Goal: Transaction & Acquisition: Purchase product/service

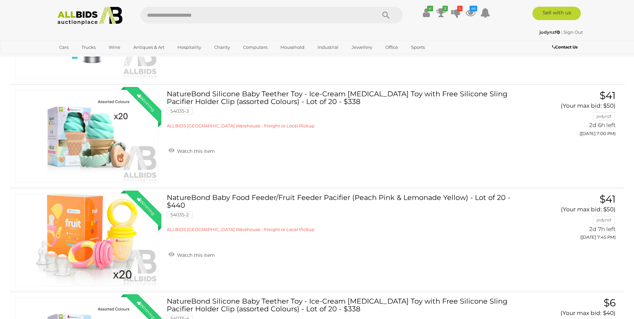
scroll to position [368, 0]
click at [108, 238] on link "Winning Outbid" at bounding box center [86, 240] width 143 height 93
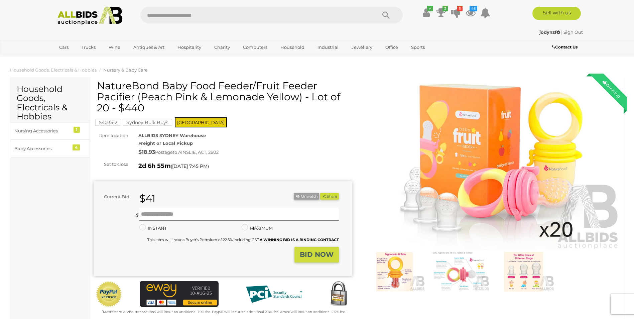
click at [510, 170] on img at bounding box center [491, 167] width 259 height 167
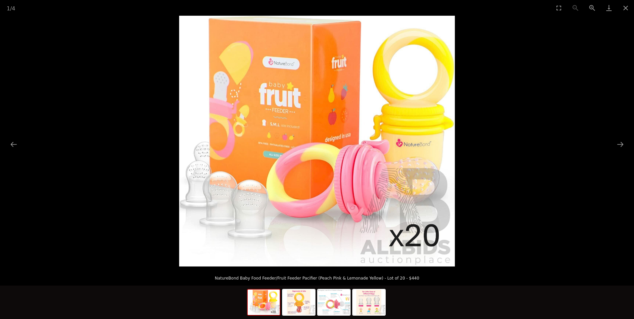
drag, startPoint x: 626, startPoint y: 8, endPoint x: 333, endPoint y: 31, distance: 294.4
click at [625, 8] on button "Close gallery" at bounding box center [625, 8] width 17 height 16
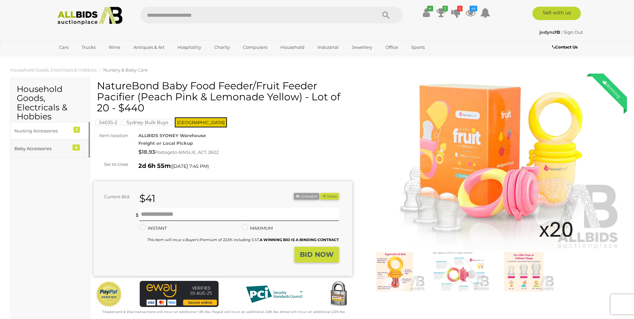
drag, startPoint x: 26, startPoint y: 151, endPoint x: 30, endPoint y: 152, distance: 4.0
click at [26, 152] on div "Baby Accessories" at bounding box center [41, 149] width 55 height 8
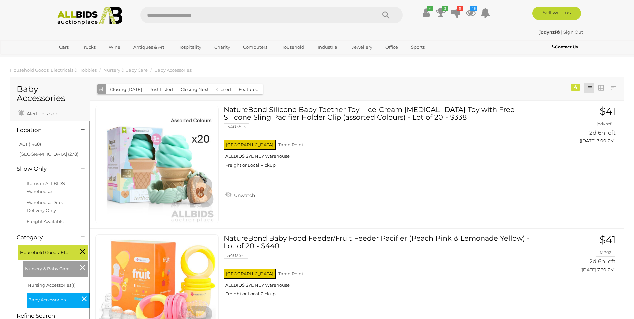
drag, startPoint x: 30, startPoint y: 144, endPoint x: 49, endPoint y: 148, distance: 19.3
click at [32, 144] on link "ACT (1458)" at bounding box center [30, 143] width 22 height 5
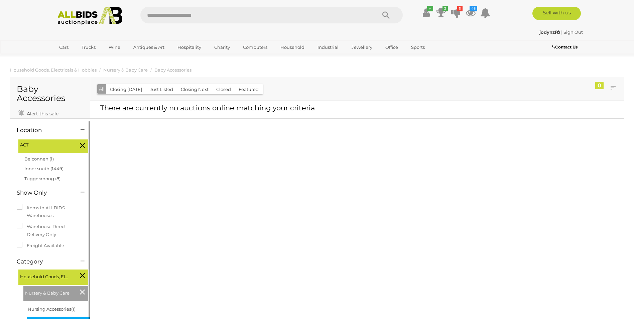
click at [39, 160] on link "Belconnen (1)" at bounding box center [38, 158] width 29 height 5
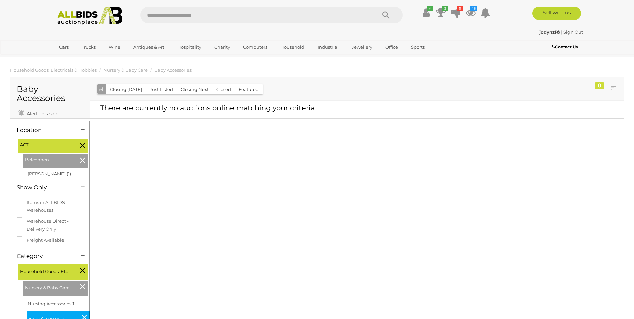
click at [35, 175] on link "Bruce (1)" at bounding box center [49, 173] width 43 height 5
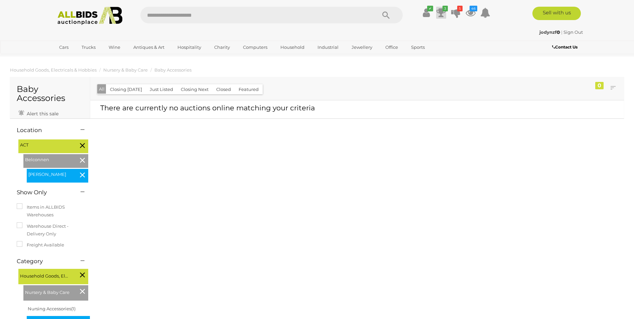
click at [442, 13] on icon at bounding box center [441, 13] width 9 height 12
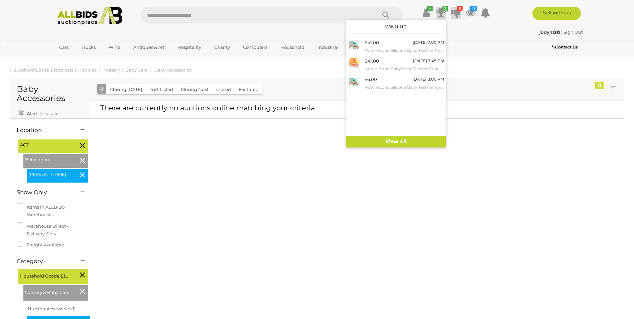
click at [452, 16] on icon at bounding box center [455, 13] width 9 height 12
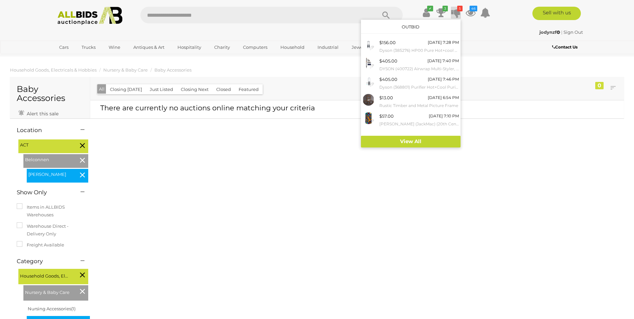
click at [446, 149] on div "Baby Accessories Alert this sale Location ACT" at bounding box center [317, 234] width 624 height 316
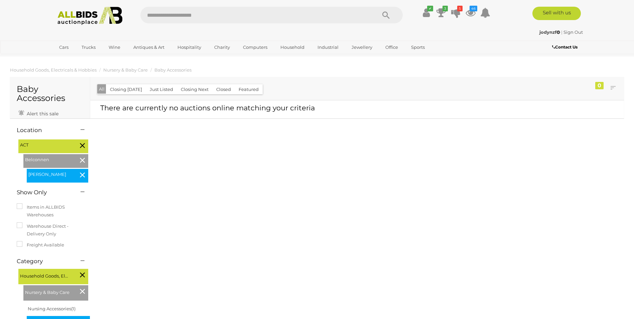
click at [83, 145] on icon at bounding box center [82, 145] width 5 height 9
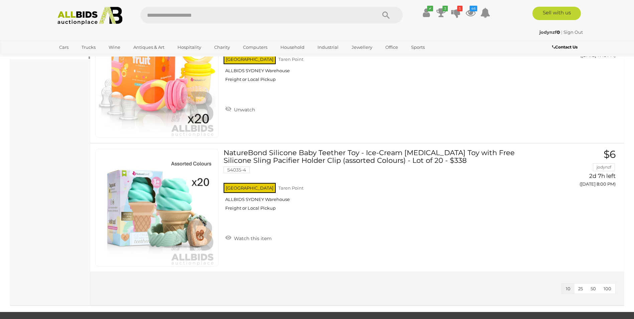
click at [80, 234] on div "Baby Accessories Alert this sale Location" at bounding box center [50, 19] width 80 height 571
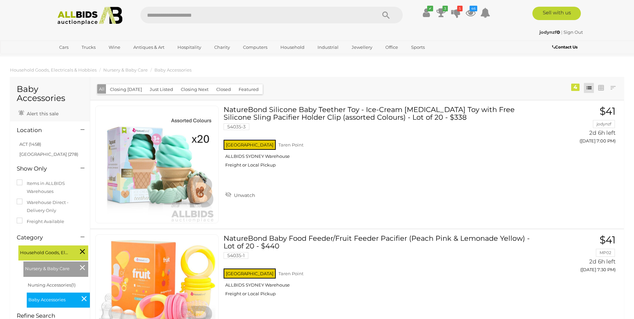
click at [184, 18] on input "text" at bounding box center [254, 15] width 229 height 17
type input "*******"
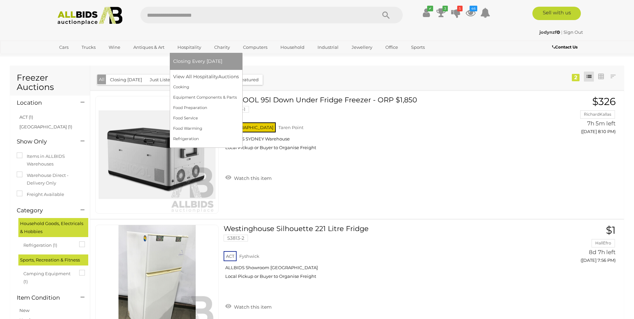
click at [198, 60] on span "Closing Every [DATE]" at bounding box center [197, 61] width 49 height 6
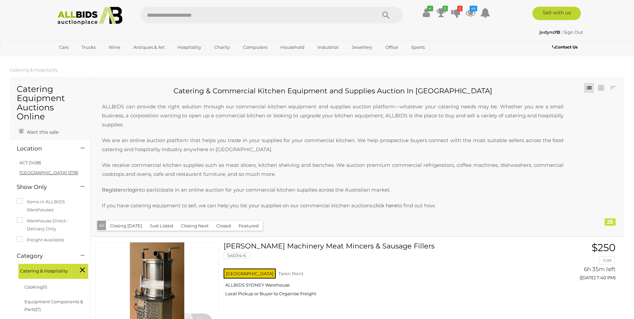
drag, startPoint x: 36, startPoint y: 173, endPoint x: 301, endPoint y: 185, distance: 266.0
click at [38, 173] on link "[GEOGRAPHIC_DATA] (278)" at bounding box center [48, 172] width 59 height 5
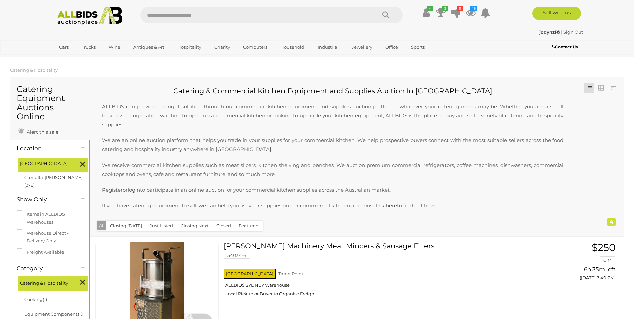
click at [80, 166] on icon at bounding box center [82, 163] width 5 height 9
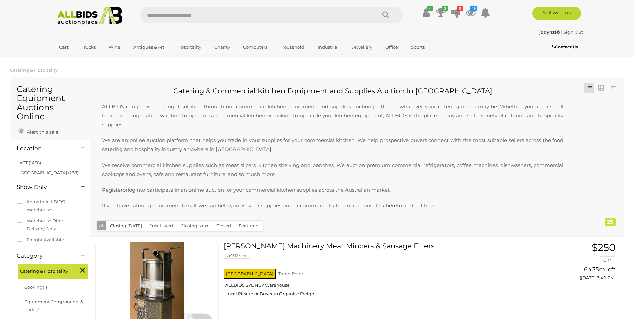
click at [87, 151] on div at bounding box center [82, 149] width 13 height 8
drag, startPoint x: 37, startPoint y: 163, endPoint x: 144, endPoint y: 146, distance: 108.6
click at [37, 163] on link "ACT (1458)" at bounding box center [30, 162] width 22 height 5
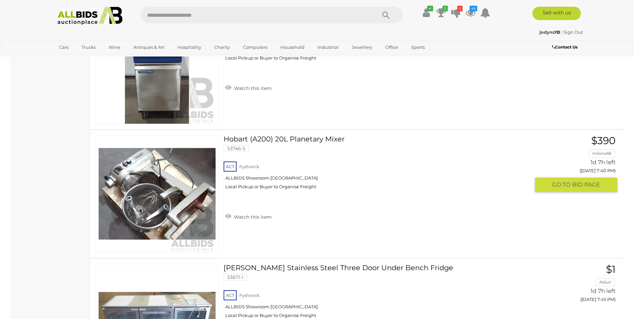
scroll to position [1303, 0]
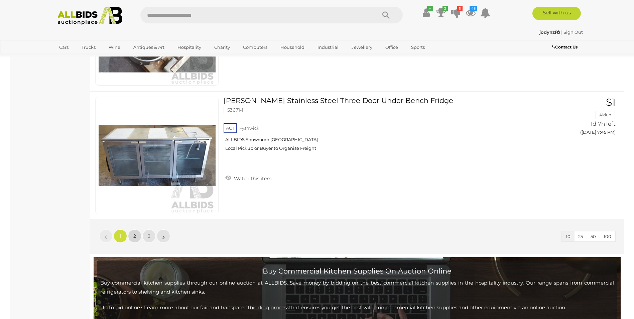
click at [133, 234] on link "2" at bounding box center [134, 235] width 13 height 13
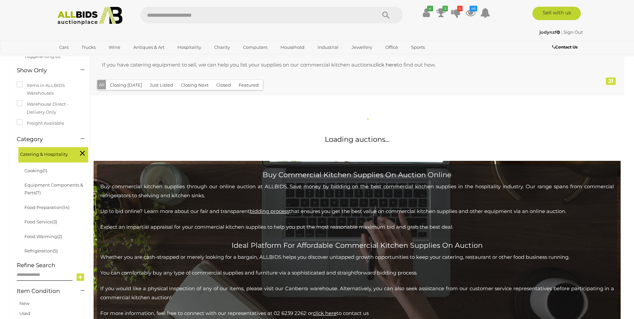
scroll to position [169, 0]
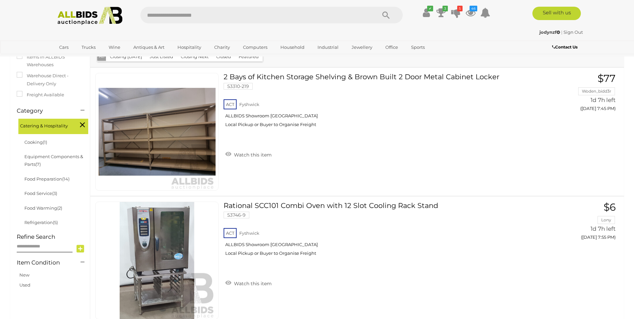
click at [81, 125] on icon at bounding box center [82, 124] width 5 height 9
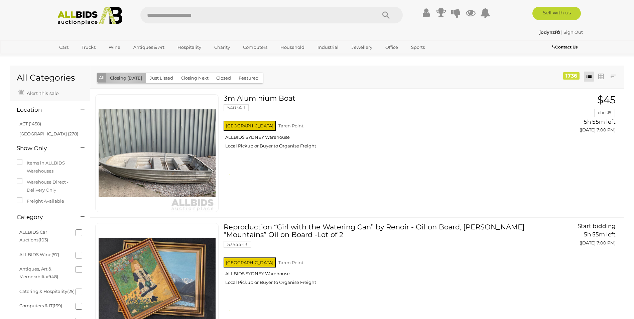
click at [124, 77] on button "Closing Today" at bounding box center [126, 78] width 40 height 10
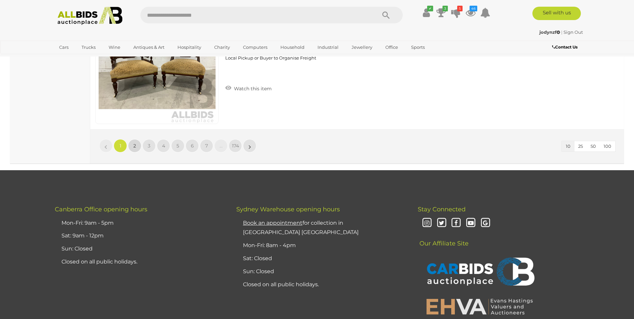
scroll to position [1246, 0]
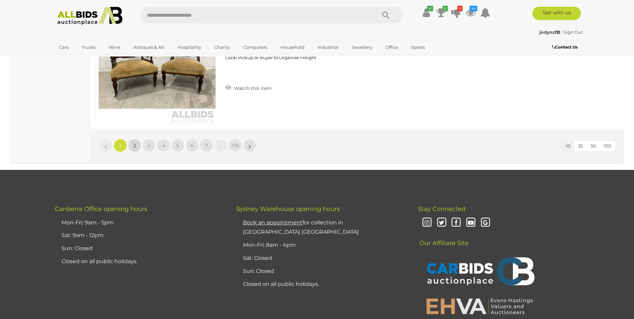
click at [131, 148] on link "2" at bounding box center [134, 145] width 13 height 13
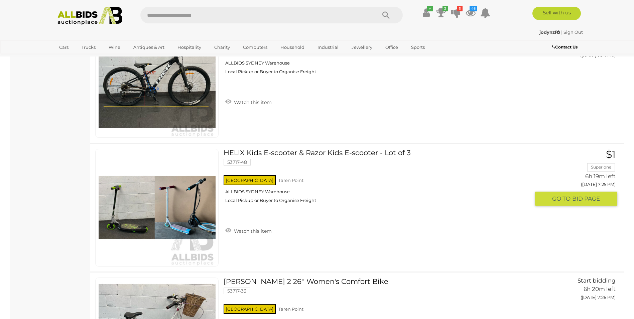
scroll to position [590, 0]
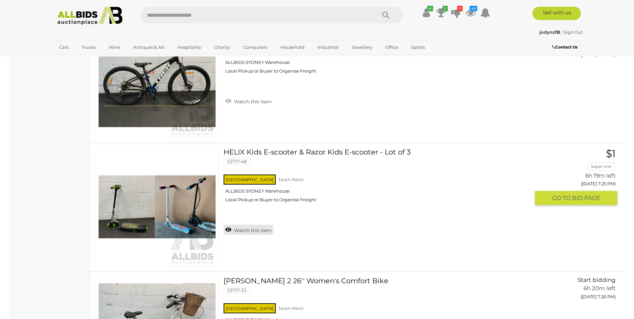
click at [227, 228] on link "Watch this item" at bounding box center [249, 230] width 50 height 10
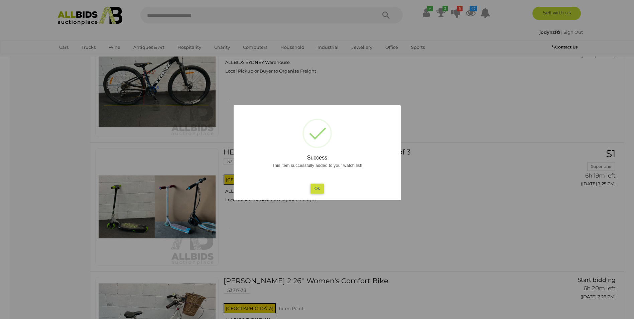
click at [317, 186] on button "Ok" at bounding box center [317, 188] width 14 height 10
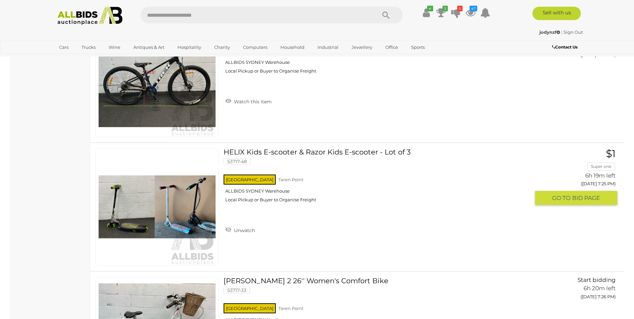
click at [280, 156] on link "HELIX Kids E-scooter & Razor Kids E-scooter - Lot of 3 53717-48 NSW Taren Point" at bounding box center [379, 177] width 301 height 59
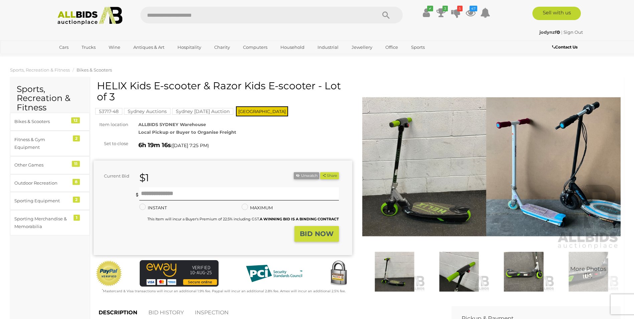
click at [451, 192] on img at bounding box center [491, 167] width 259 height 167
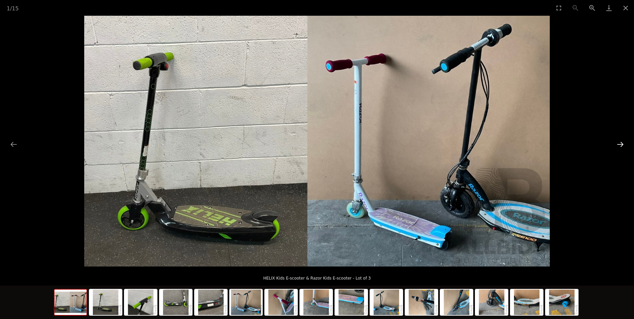
click at [624, 143] on button "Next slide" at bounding box center [620, 144] width 14 height 13
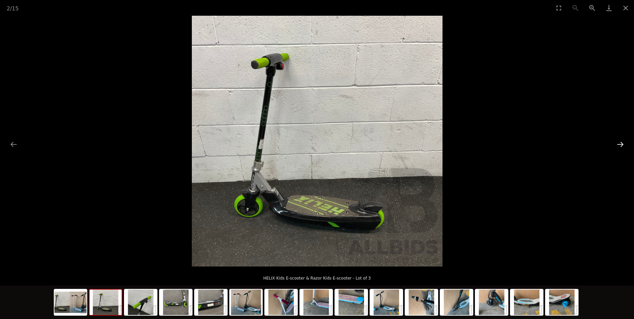
click at [624, 143] on button "Next slide" at bounding box center [620, 144] width 14 height 13
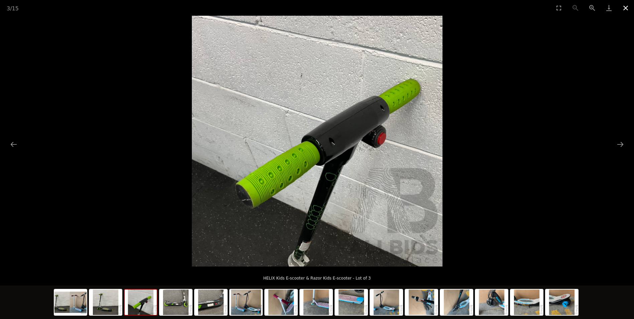
click at [631, 10] on button "Close gallery" at bounding box center [625, 8] width 17 height 16
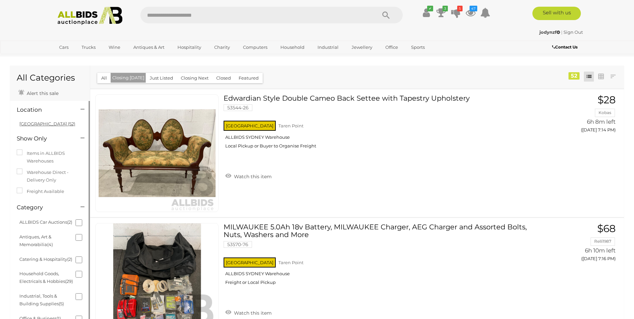
click at [33, 125] on link "[GEOGRAPHIC_DATA] (52)" at bounding box center [47, 123] width 56 height 5
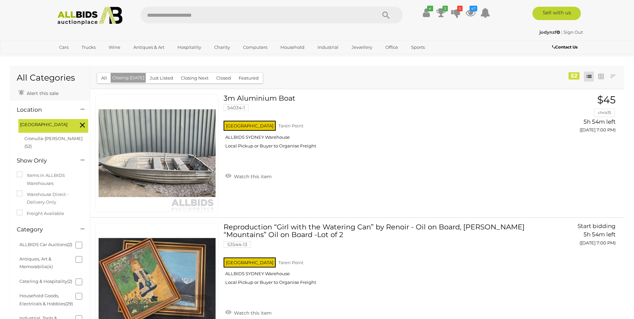
click at [79, 127] on div "[GEOGRAPHIC_DATA]" at bounding box center [53, 126] width 70 height 14
click at [84, 123] on icon at bounding box center [82, 125] width 5 height 9
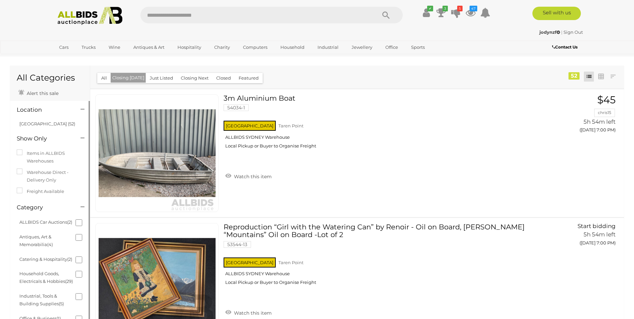
click at [17, 109] on h4 "Location" at bounding box center [44, 110] width 54 height 6
click at [159, 82] on button "Just Listed" at bounding box center [161, 78] width 31 height 10
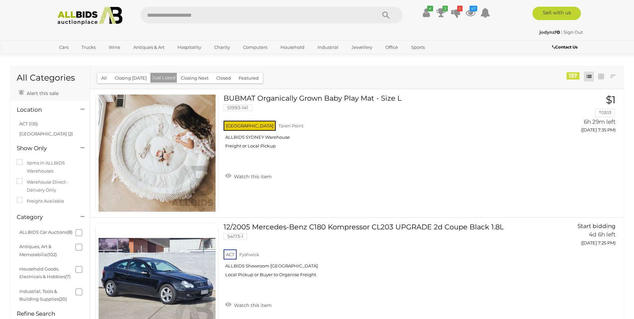
click at [88, 24] on img at bounding box center [90, 16] width 73 height 18
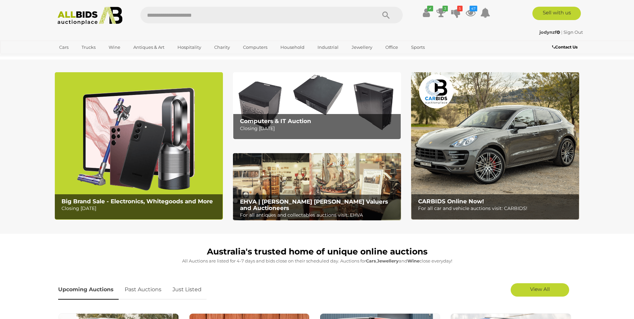
click at [97, 12] on img at bounding box center [90, 16] width 73 height 18
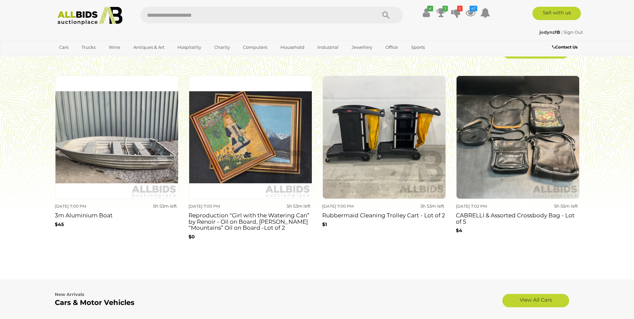
scroll to position [568, 0]
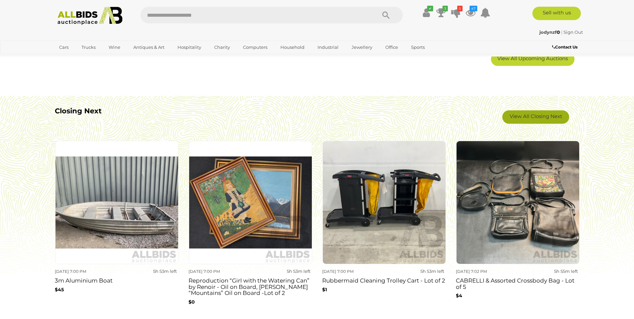
click at [528, 121] on link "View All Closing Next" at bounding box center [535, 116] width 67 height 13
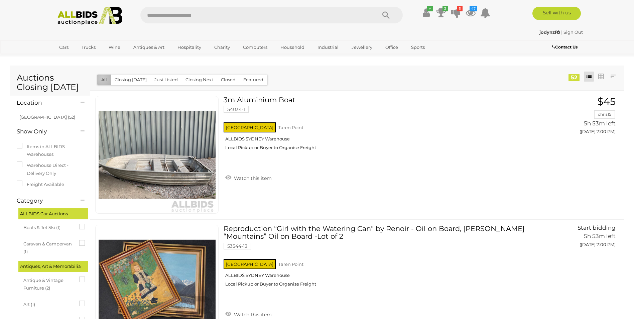
click at [102, 78] on button "All" at bounding box center [104, 80] width 14 height 10
click at [82, 103] on icon at bounding box center [83, 102] width 4 height 7
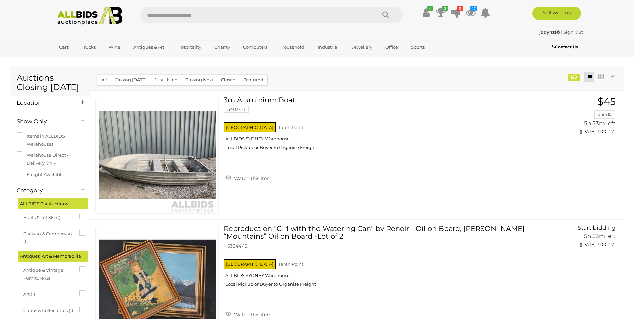
click at [82, 102] on icon at bounding box center [83, 102] width 4 height 7
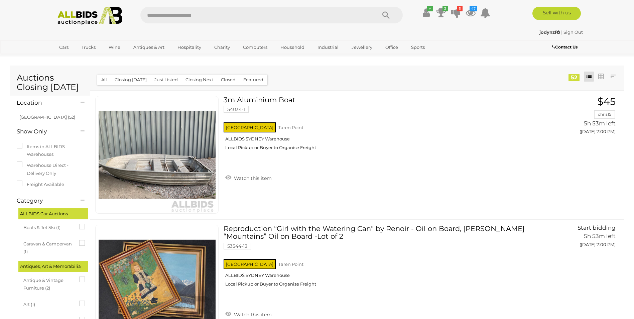
click at [82, 102] on icon at bounding box center [83, 102] width 4 height 7
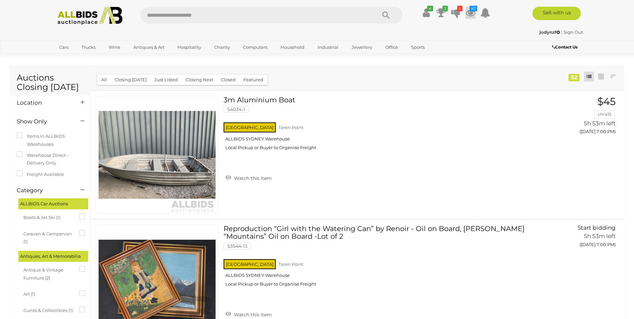
click at [472, 12] on icon at bounding box center [471, 13] width 10 height 12
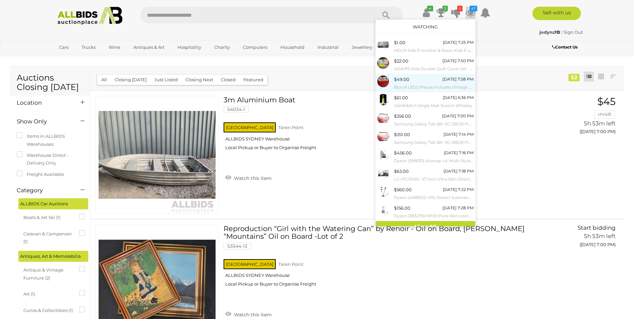
click at [402, 90] on small "Box of LEGO Pieces Includes Vintage Bits, Jango Fett (8011)" at bounding box center [434, 87] width 80 height 7
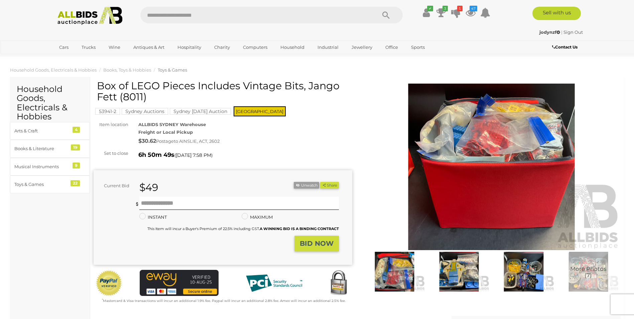
click at [92, 24] on img at bounding box center [90, 16] width 73 height 18
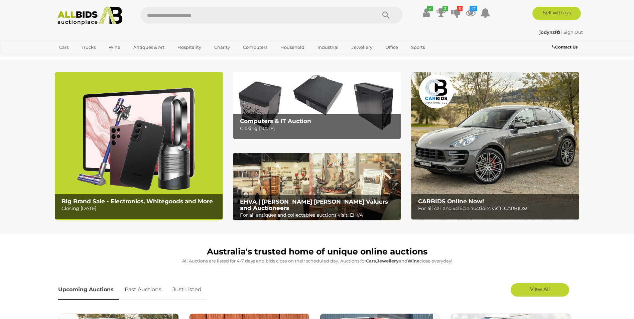
click at [161, 20] on input "text" at bounding box center [254, 15] width 229 height 17
click at [113, 68] on a=NSW&filter=Cronulla-Sutherland&filter=TAREN%20POINT"] "Closing Daily" at bounding box center [84, 73] width 58 height 10
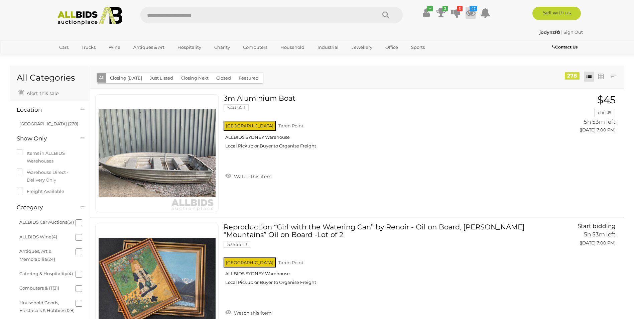
click at [468, 13] on icon at bounding box center [471, 13] width 10 height 12
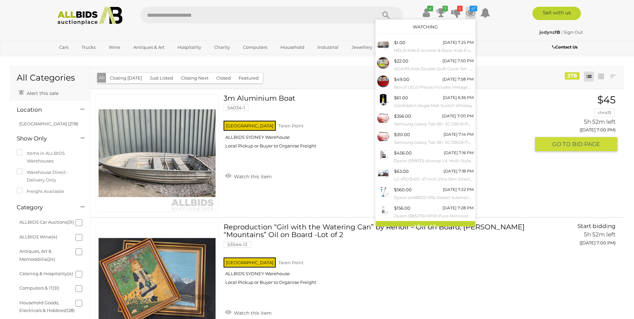
click at [529, 103] on link "3m Aluminium Boat 54034-1 NSW Taren Point ALLBIDS SYDNEY Warehouse" at bounding box center [379, 123] width 301 height 59
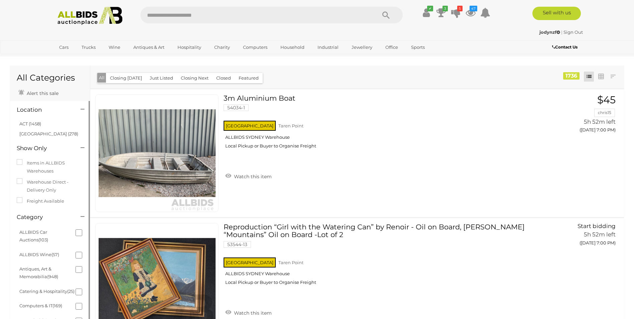
click at [120, 77] on button "Closing [DATE]" at bounding box center [126, 78] width 40 height 10
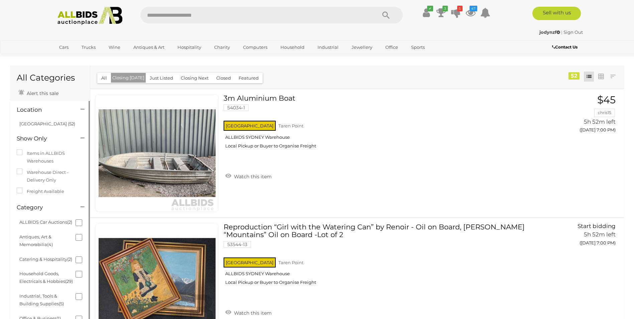
click at [105, 76] on button "All" at bounding box center [104, 78] width 14 height 10
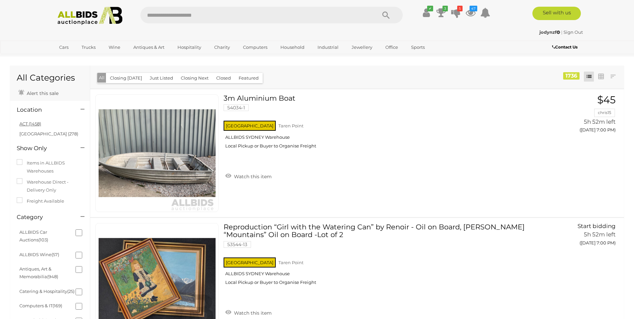
click at [30, 123] on link "ACT (1458)" at bounding box center [30, 123] width 22 height 5
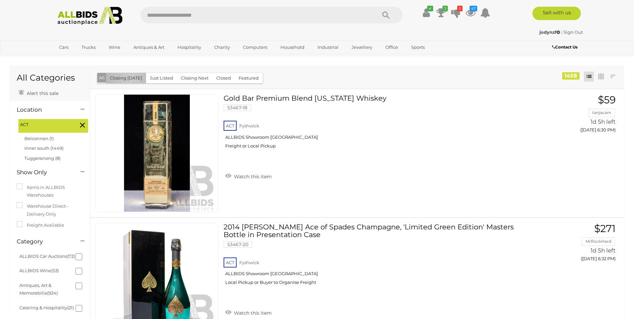
click at [130, 78] on button "Closing [DATE]" at bounding box center [126, 78] width 40 height 10
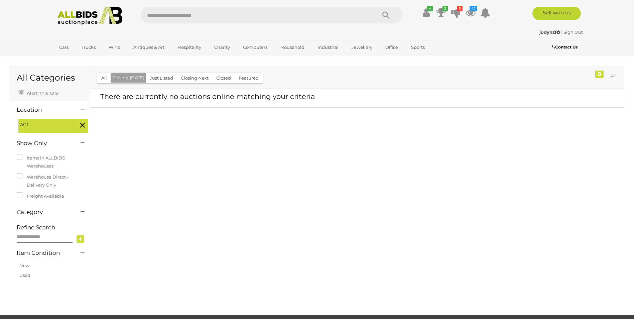
click at [189, 78] on button "Closing Next" at bounding box center [195, 78] width 36 height 10
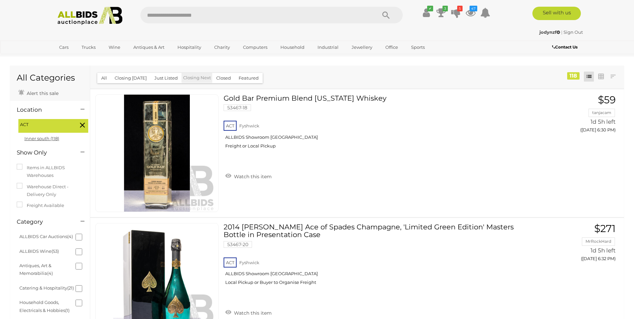
click at [35, 140] on link "Inner south (118)" at bounding box center [41, 138] width 35 height 5
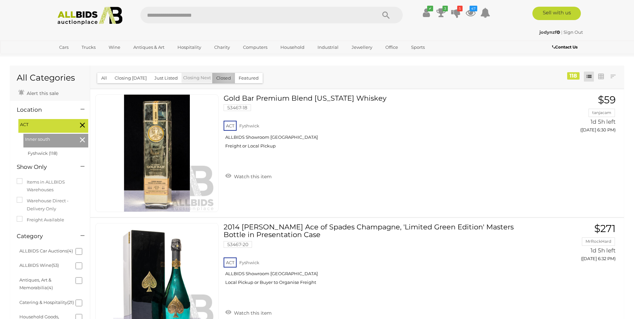
click at [227, 77] on button "Closed" at bounding box center [223, 78] width 23 height 10
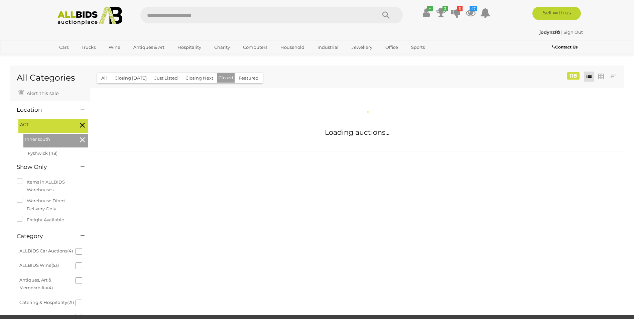
click at [193, 76] on button "Closing Next" at bounding box center [199, 78] width 36 height 10
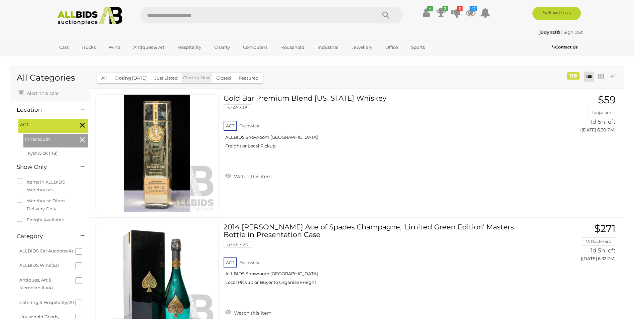
click at [182, 14] on input "text" at bounding box center [254, 15] width 229 height 17
type input "******"
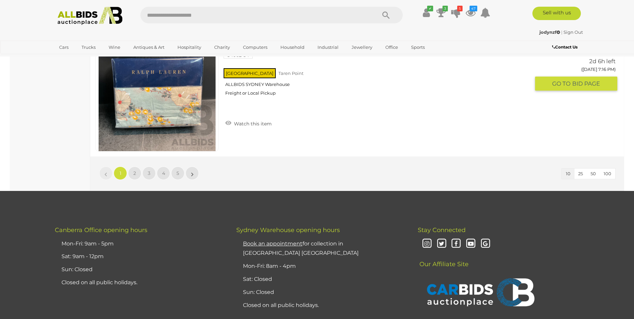
scroll to position [1303, 0]
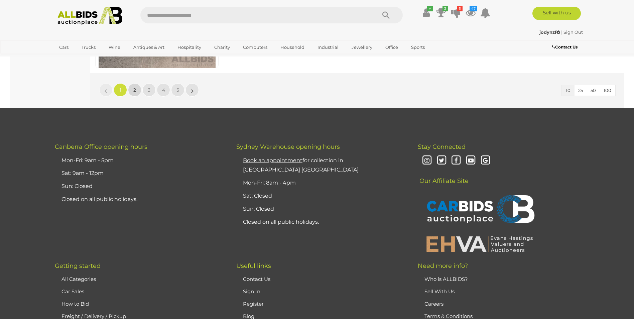
click at [139, 94] on link "2" at bounding box center [134, 89] width 13 height 13
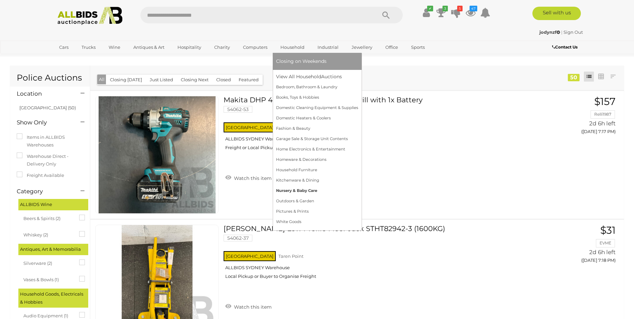
click at [301, 192] on link "Nursery & Baby Care" at bounding box center [317, 190] width 82 height 10
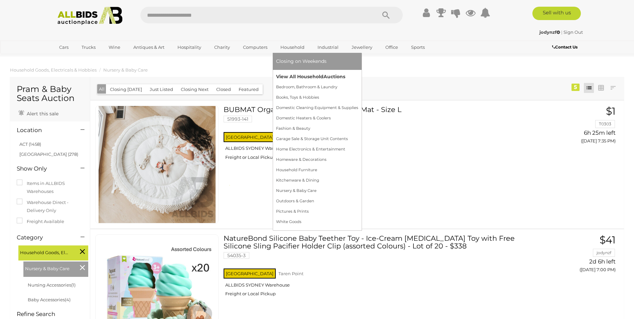
click at [309, 80] on link "View All Household Auctions" at bounding box center [317, 77] width 82 height 10
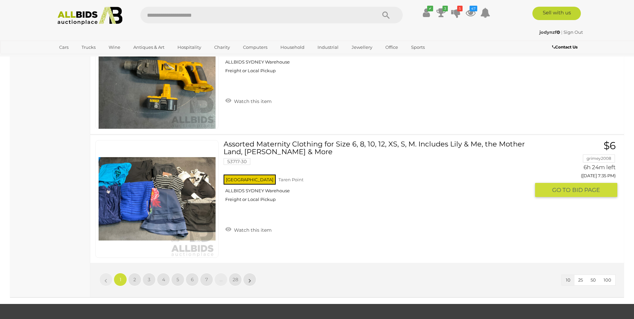
scroll to position [1203, 0]
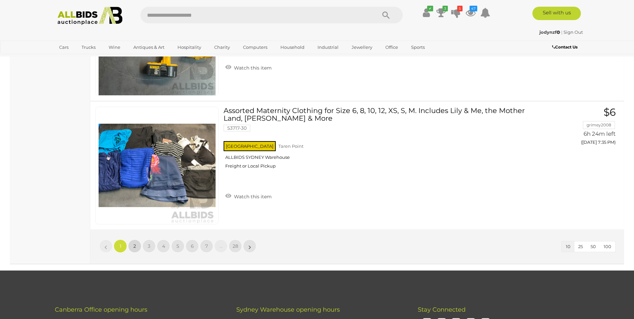
click at [135, 245] on span "2" at bounding box center [134, 246] width 3 height 6
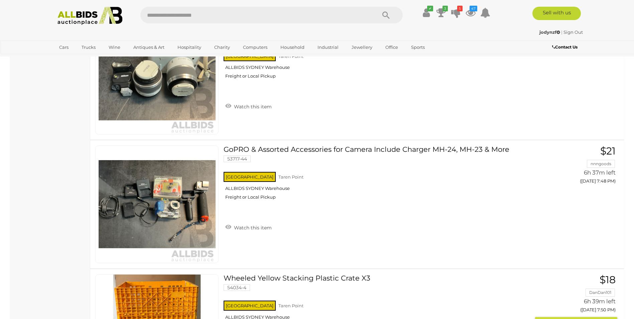
scroll to position [848, 0]
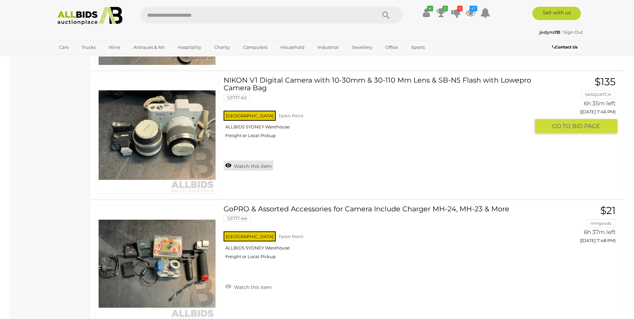
click at [232, 164] on link "Watch this item" at bounding box center [249, 165] width 50 height 10
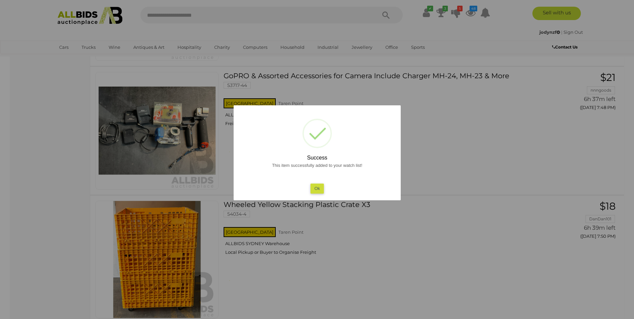
scroll to position [981, 0]
click at [319, 191] on button "Ok" at bounding box center [317, 188] width 14 height 10
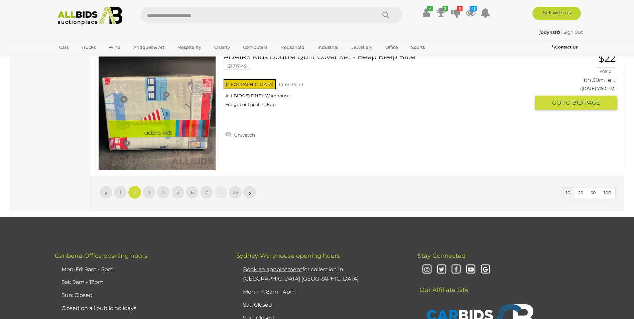
scroll to position [1349, 0]
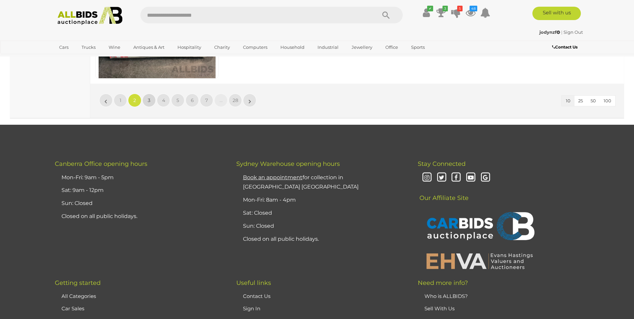
click at [151, 103] on link "3" at bounding box center [148, 100] width 13 height 13
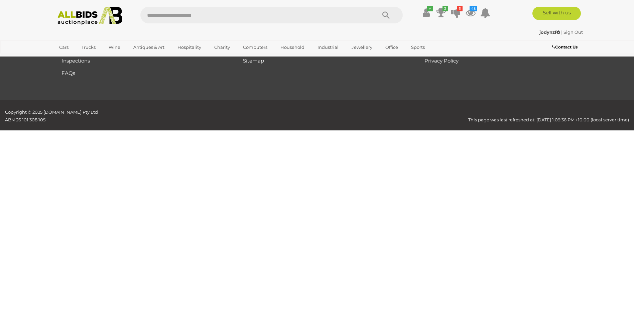
scroll to position [79, 0]
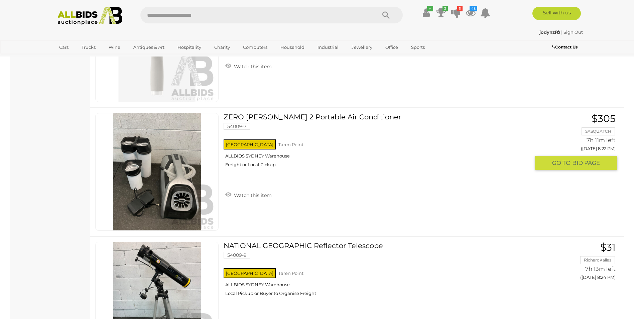
scroll to position [1076, 0]
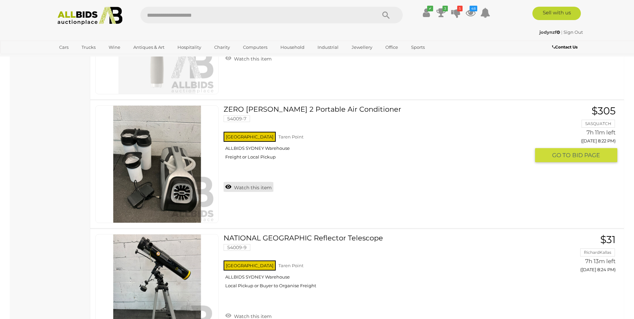
click at [251, 187] on link "Watch this item" at bounding box center [249, 187] width 50 height 10
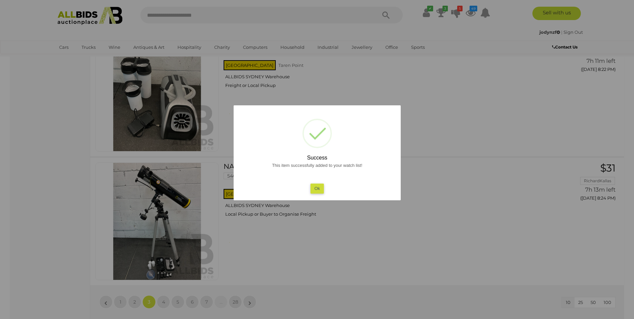
scroll to position [1210, 0]
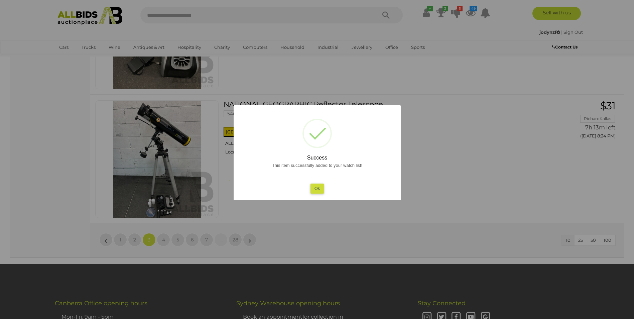
click at [308, 188] on div "This item successfully added to your watch list! Ok" at bounding box center [317, 177] width 154 height 32
click at [310, 188] on button "Ok" at bounding box center [317, 188] width 14 height 10
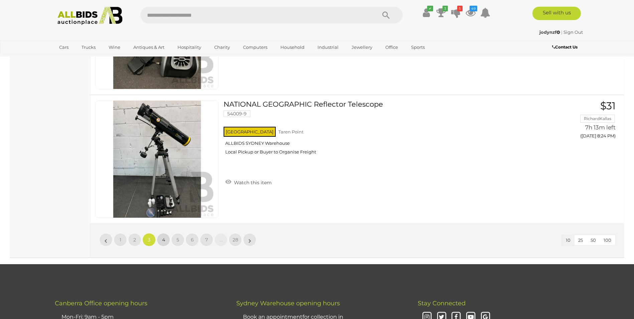
click at [164, 243] on span "4" at bounding box center [163, 240] width 3 height 6
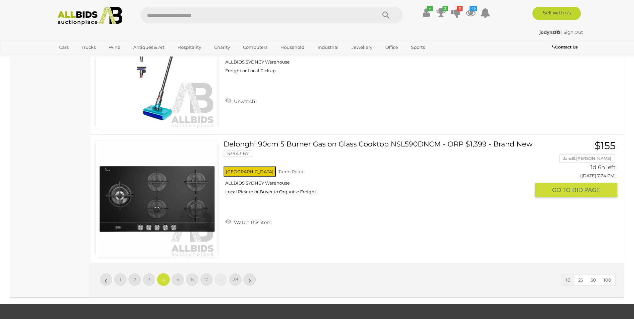
scroll to position [1249, 0]
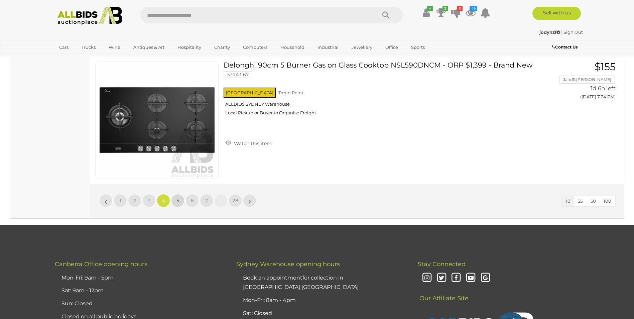
click at [179, 202] on span "5" at bounding box center [177, 201] width 3 height 6
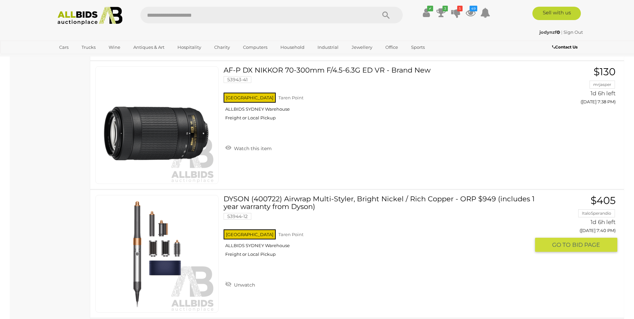
scroll to position [747, 0]
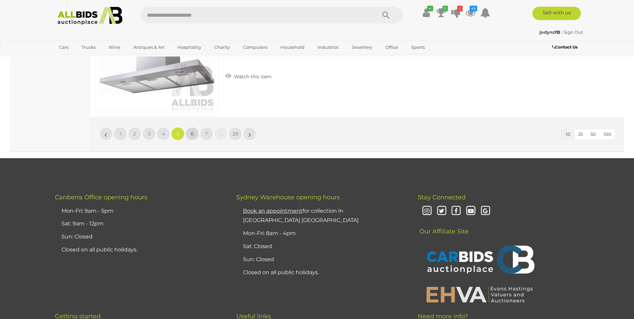
drag, startPoint x: 191, startPoint y: 132, endPoint x: 206, endPoint y: 135, distance: 15.3
click at [192, 132] on span "6" at bounding box center [192, 134] width 3 height 6
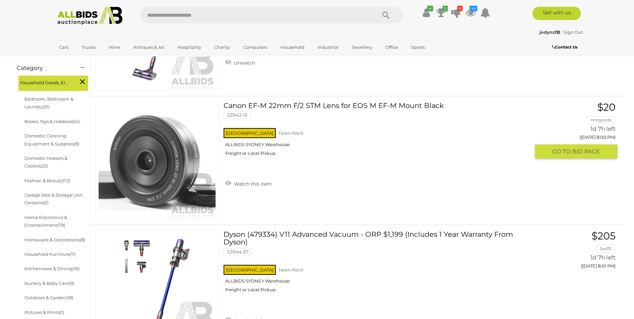
scroll to position [179, 0]
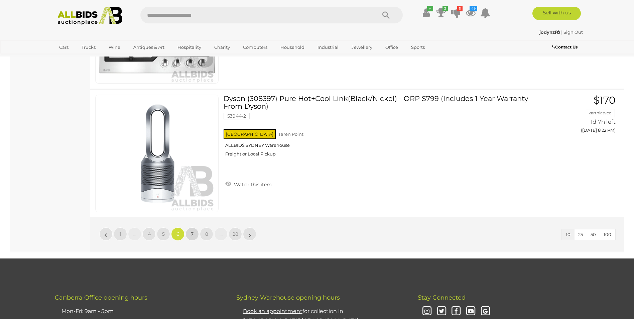
drag, startPoint x: 198, startPoint y: 231, endPoint x: 217, endPoint y: 225, distance: 20.0
click at [198, 231] on link "7" at bounding box center [191, 233] width 13 height 13
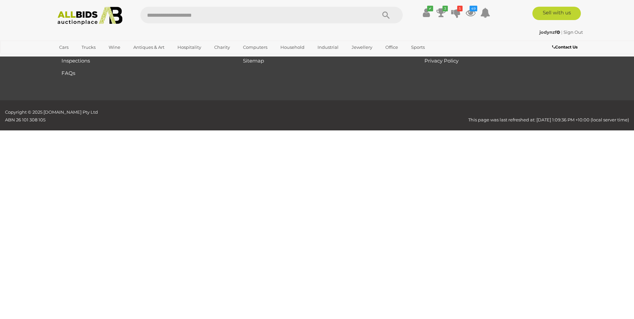
scroll to position [79, 0]
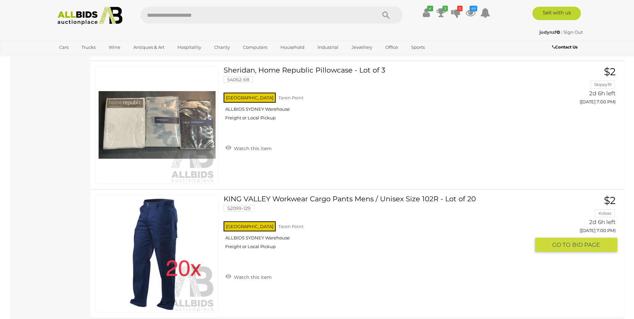
scroll to position [1282, 0]
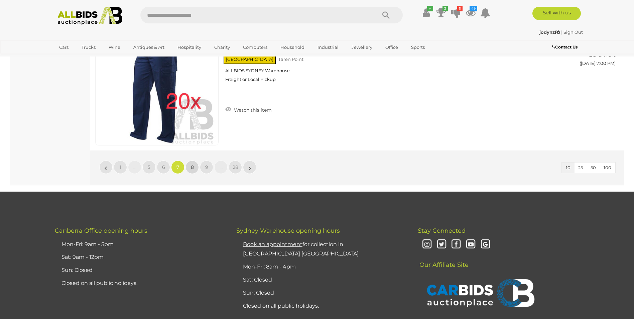
click at [197, 167] on link "8" at bounding box center [191, 166] width 13 height 13
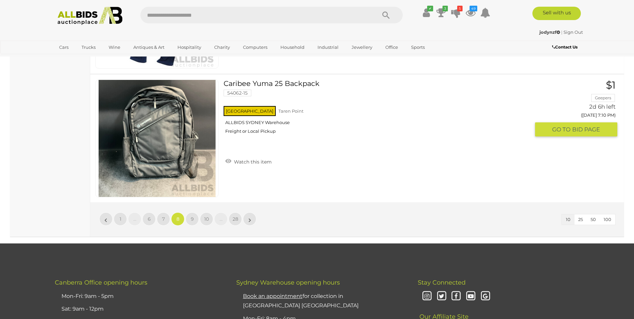
scroll to position [1282, 0]
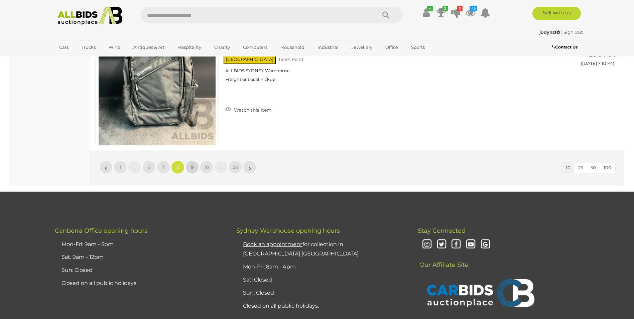
click at [198, 166] on link "9" at bounding box center [191, 166] width 13 height 13
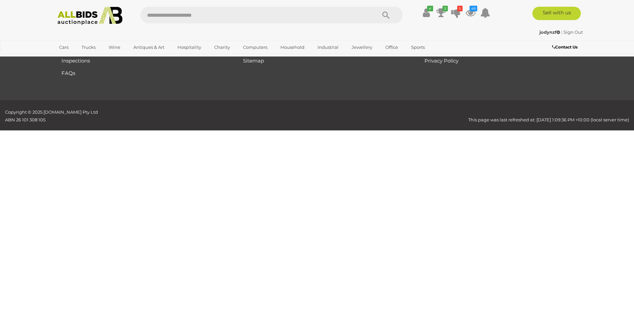
scroll to position [79, 0]
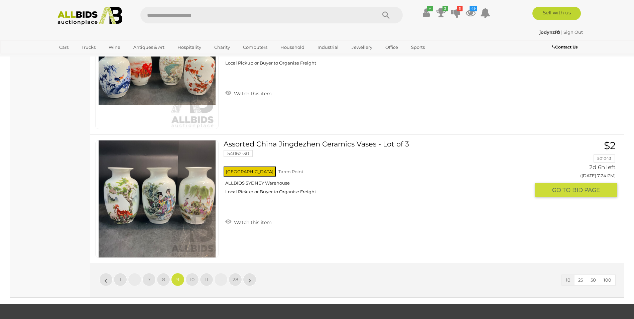
scroll to position [1282, 0]
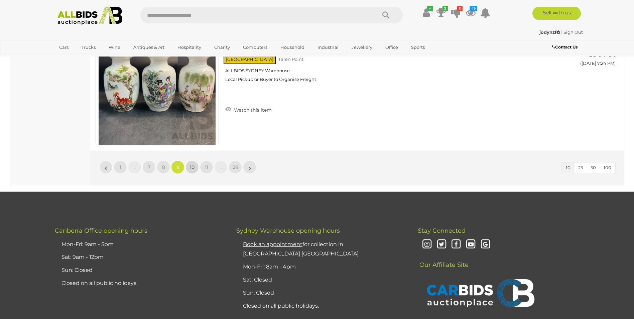
click at [194, 168] on span "10" at bounding box center [192, 167] width 5 height 6
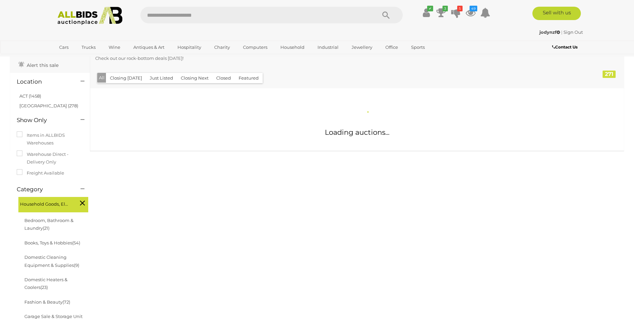
scroll to position [45, 0]
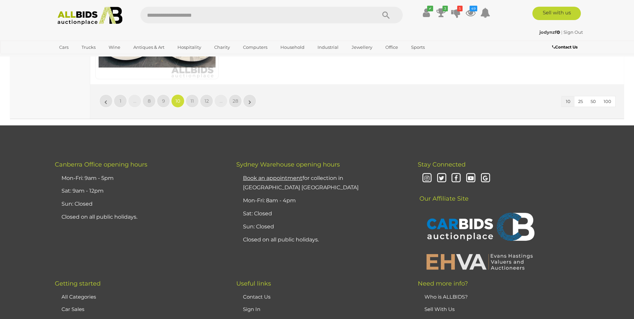
scroll to position [1282, 0]
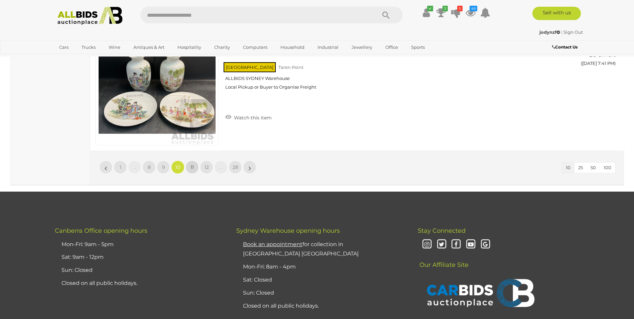
drag, startPoint x: 193, startPoint y: 169, endPoint x: 250, endPoint y: 255, distance: 102.4
click at [193, 169] on span "11" at bounding box center [192, 167] width 3 height 6
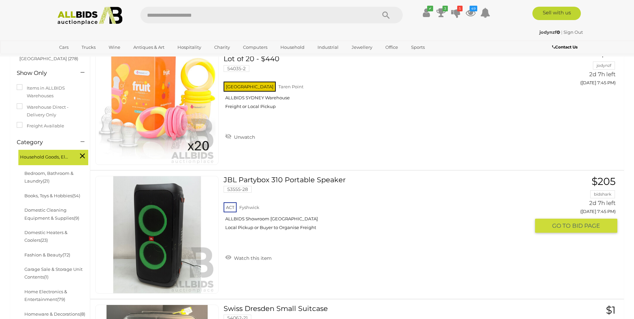
scroll to position [112, 0]
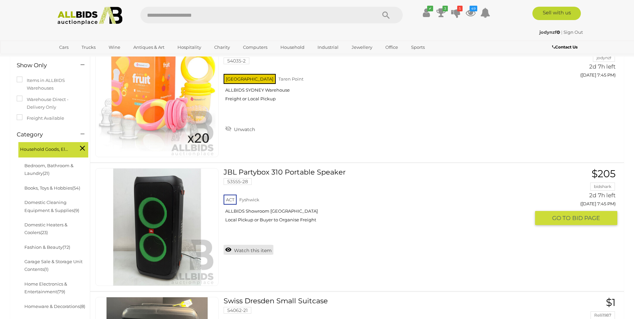
click at [232, 252] on link "Watch this item" at bounding box center [249, 250] width 50 height 10
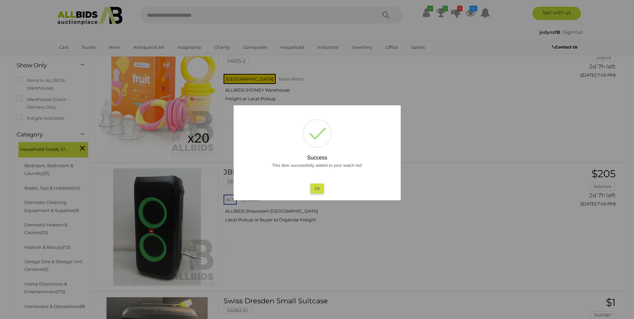
click at [315, 188] on button "Ok" at bounding box center [317, 188] width 14 height 10
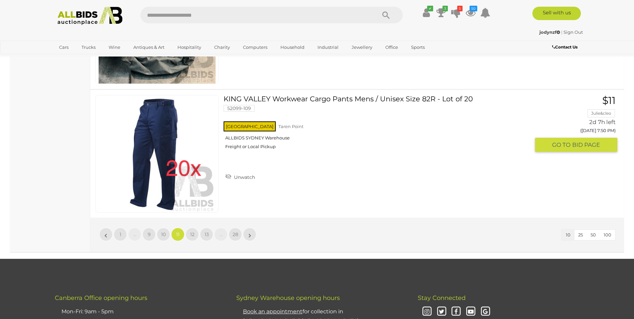
scroll to position [1215, 0]
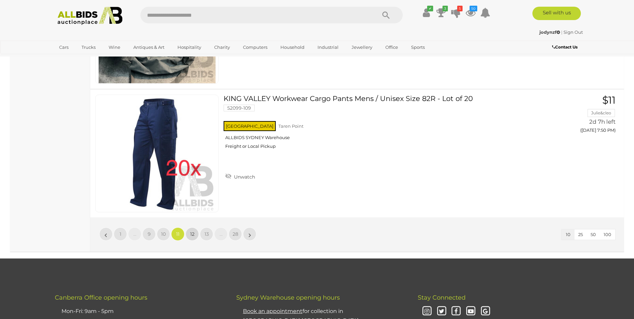
drag, startPoint x: 192, startPoint y: 235, endPoint x: 202, endPoint y: 232, distance: 10.7
click at [193, 235] on span "12" at bounding box center [192, 234] width 4 height 6
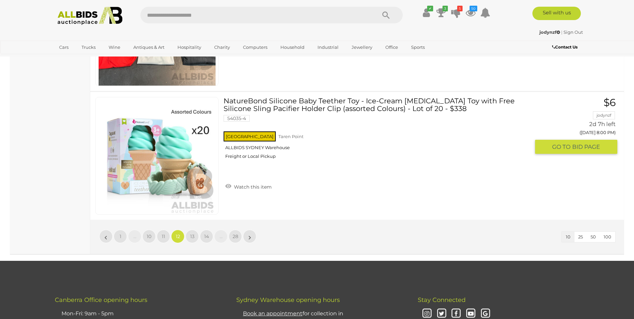
scroll to position [1215, 0]
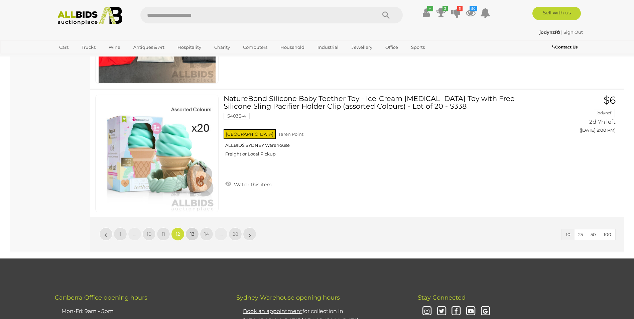
click at [191, 233] on span "13" at bounding box center [192, 234] width 4 height 6
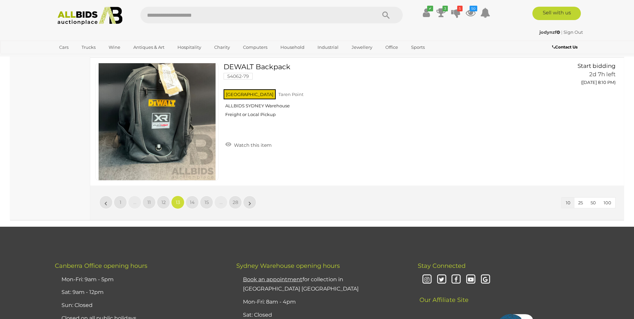
scroll to position [1282, 0]
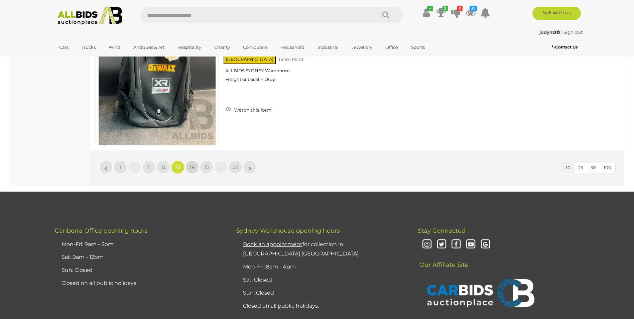
click at [196, 171] on link "14" at bounding box center [191, 166] width 13 height 13
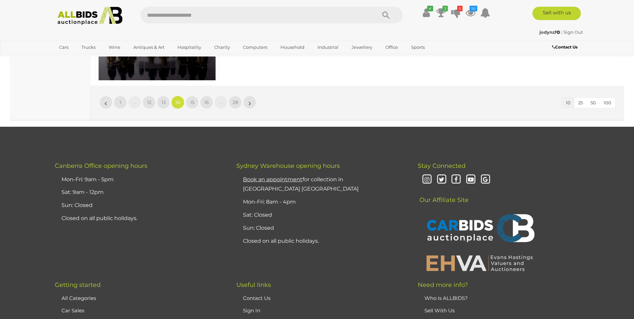
scroll to position [1349, 0]
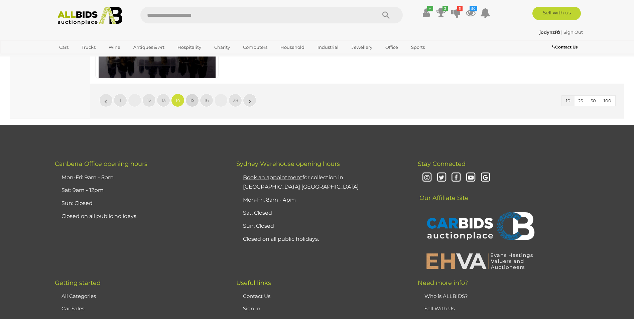
click at [192, 104] on link "15" at bounding box center [191, 100] width 13 height 13
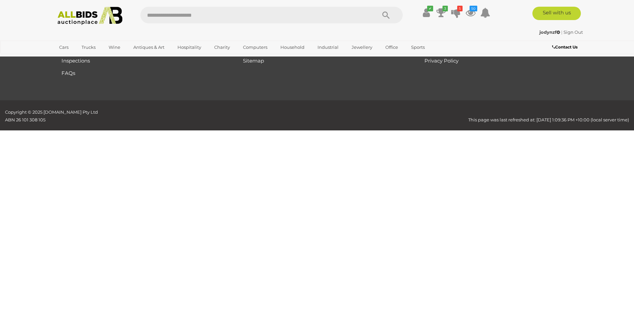
scroll to position [79, 0]
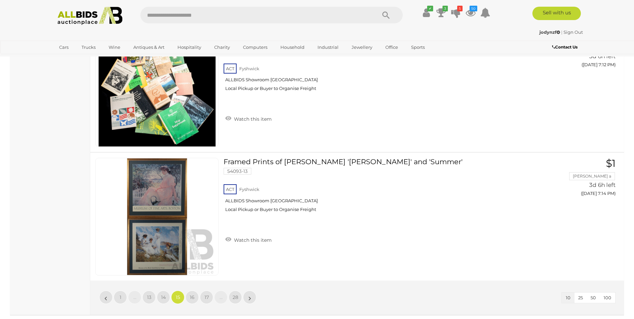
scroll to position [1215, 0]
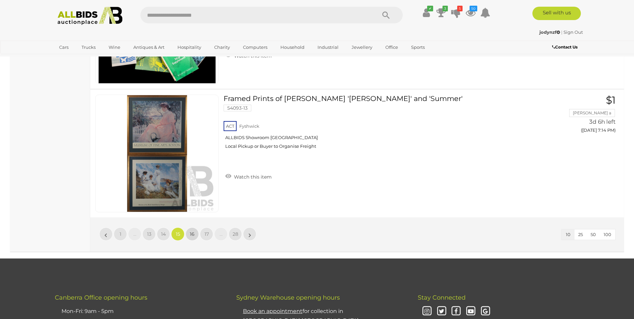
click at [192, 233] on span "16" at bounding box center [192, 234] width 5 height 6
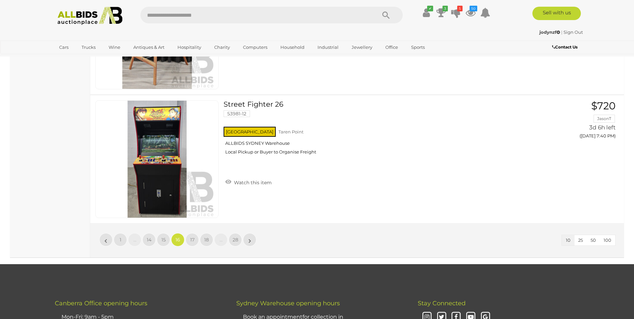
scroll to position [1215, 0]
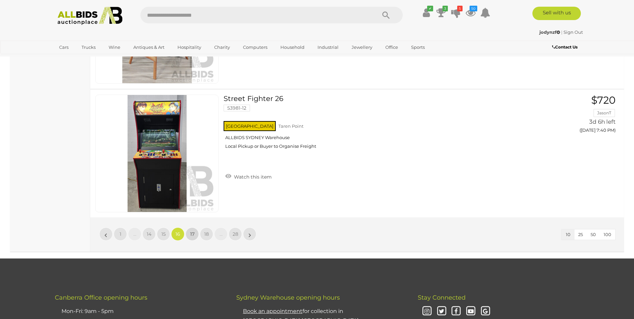
click at [191, 232] on span "17" at bounding box center [192, 234] width 4 height 6
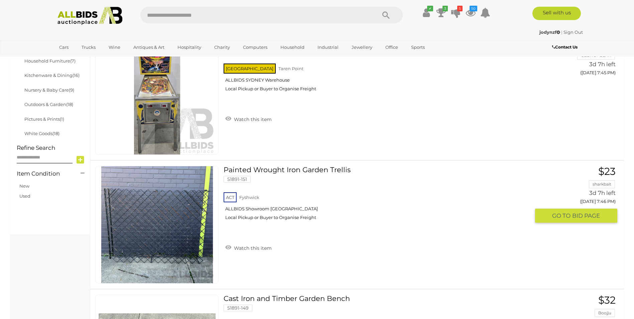
scroll to position [380, 0]
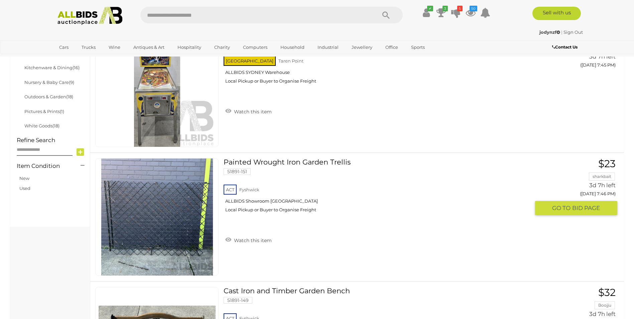
click at [163, 217] on img at bounding box center [157, 216] width 117 height 117
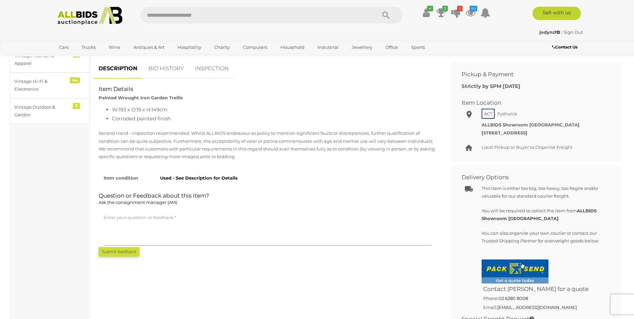
scroll to position [234, 0]
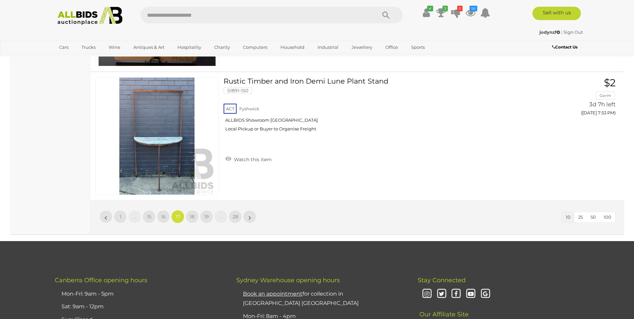
scroll to position [1233, 0]
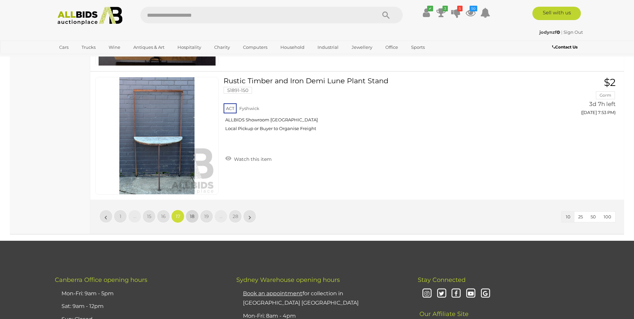
click at [197, 221] on link "18" at bounding box center [191, 216] width 13 height 13
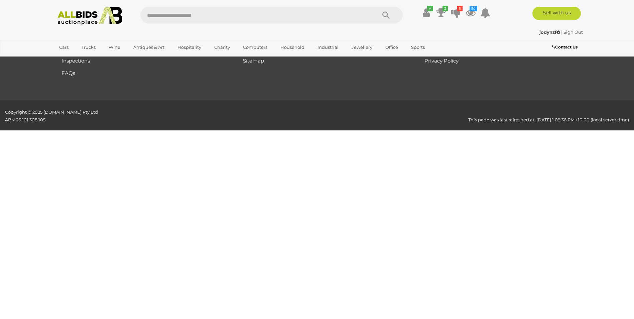
scroll to position [79, 0]
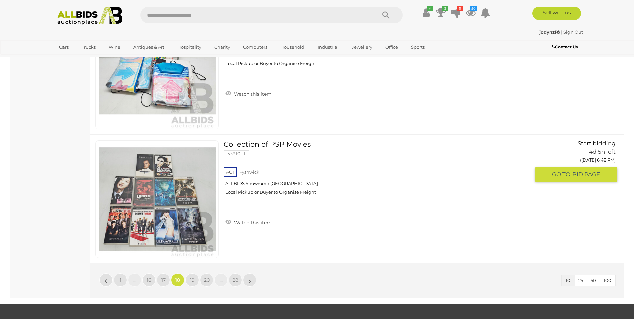
scroll to position [1215, 0]
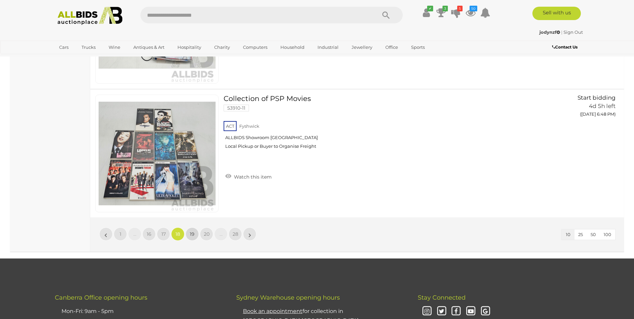
click at [195, 235] on link "19" at bounding box center [191, 233] width 13 height 13
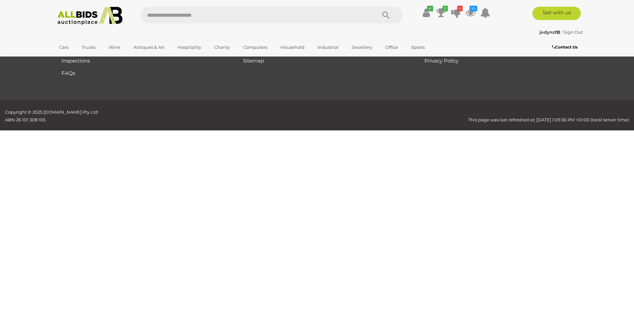
scroll to position [79, 0]
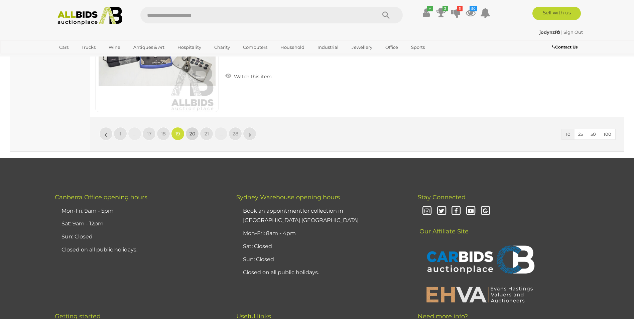
click at [192, 132] on span "20" at bounding box center [193, 134] width 6 height 6
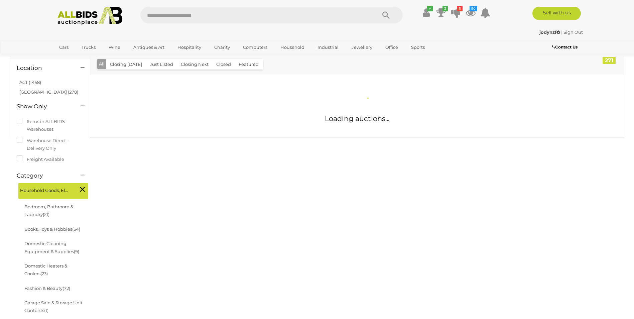
scroll to position [45, 0]
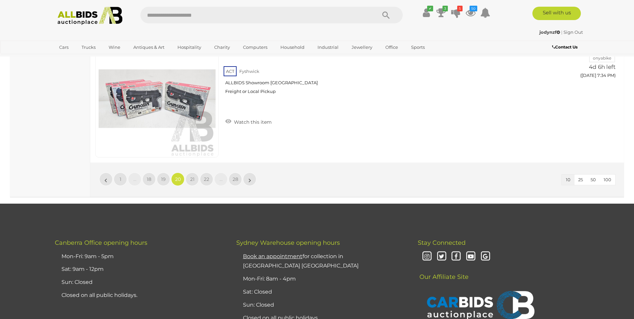
scroll to position [1316, 0]
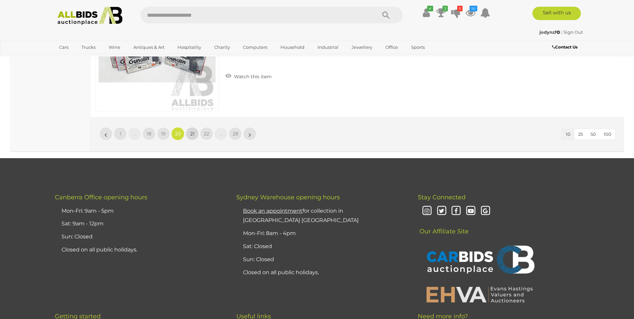
click at [194, 132] on span "21" at bounding box center [192, 134] width 4 height 6
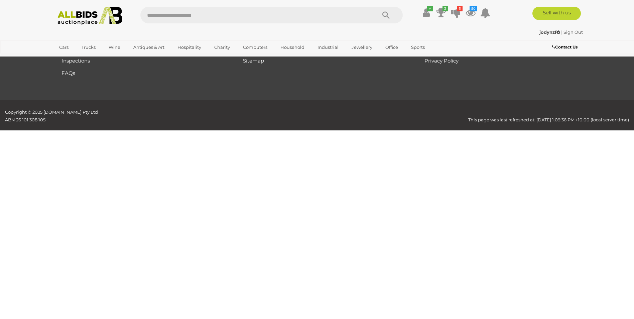
scroll to position [79, 0]
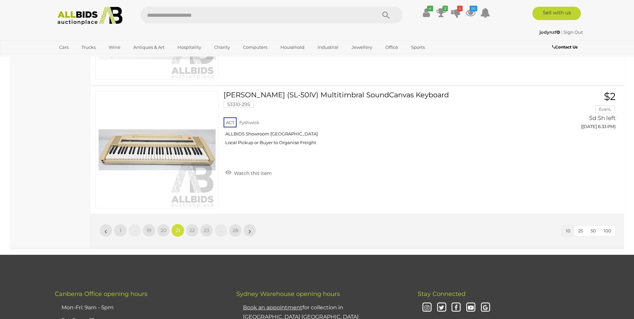
scroll to position [1349, 0]
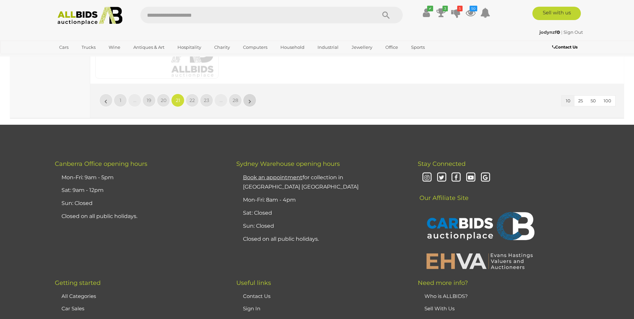
click at [246, 105] on link "»" at bounding box center [249, 100] width 13 height 13
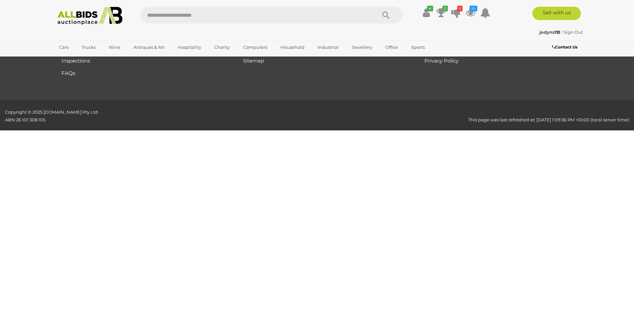
scroll to position [79, 0]
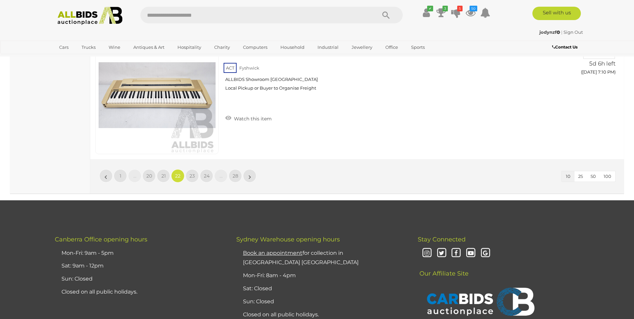
scroll to position [1316, 0]
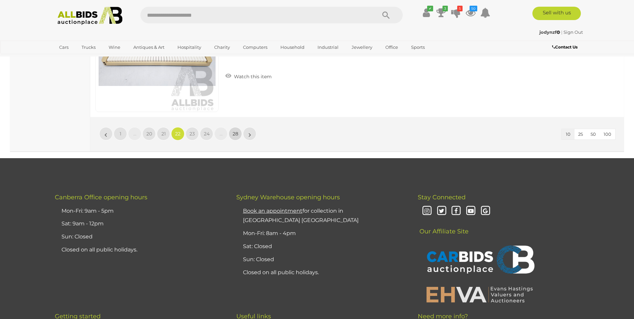
click at [237, 135] on span "28" at bounding box center [236, 134] width 6 height 6
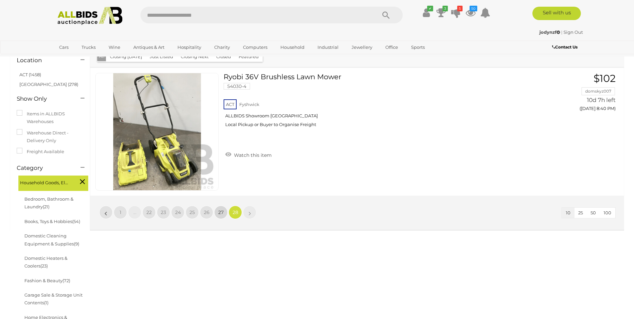
click at [221, 212] on span "27" at bounding box center [220, 212] width 5 height 6
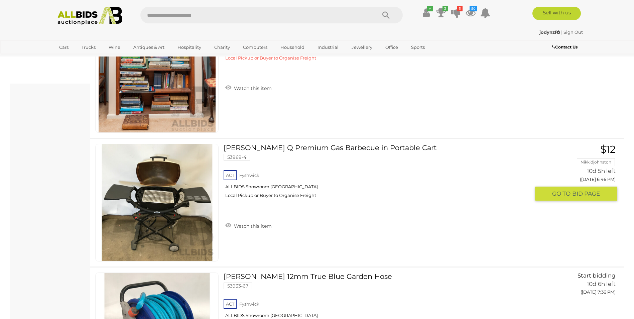
scroll to position [535, 0]
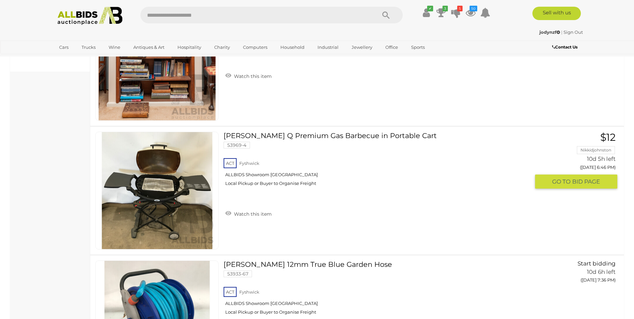
click at [240, 212] on link "Watch this item" at bounding box center [249, 213] width 50 height 10
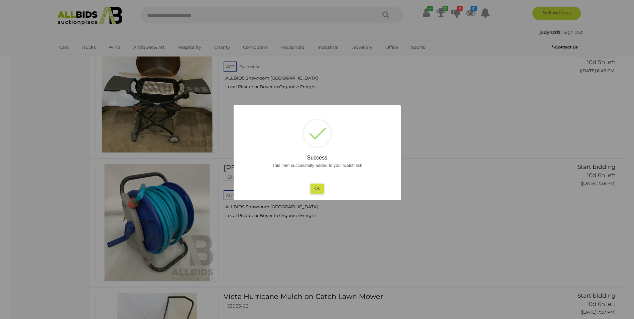
scroll to position [635, 0]
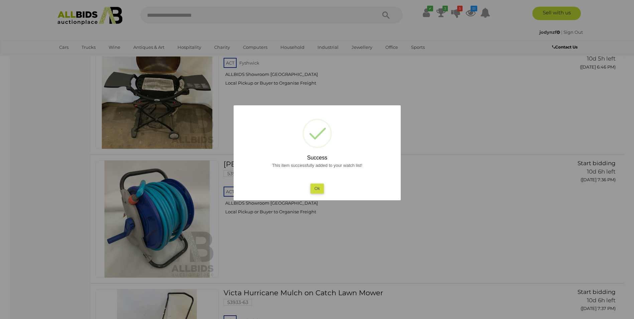
drag, startPoint x: 327, startPoint y: 187, endPoint x: 323, endPoint y: 186, distance: 4.4
click at [326, 187] on div "This item successfully added to your watch list! Ok" at bounding box center [317, 177] width 154 height 32
click at [312, 191] on button "Ok" at bounding box center [317, 188] width 14 height 10
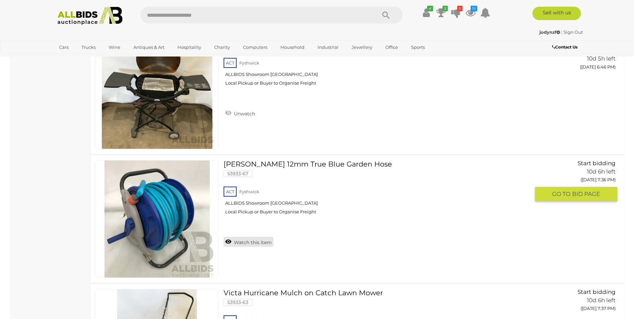
click at [232, 241] on link "Watch this item" at bounding box center [249, 242] width 50 height 10
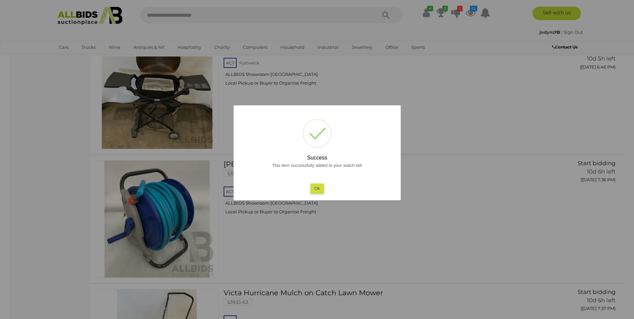
click at [313, 184] on button "Ok" at bounding box center [317, 188] width 14 height 10
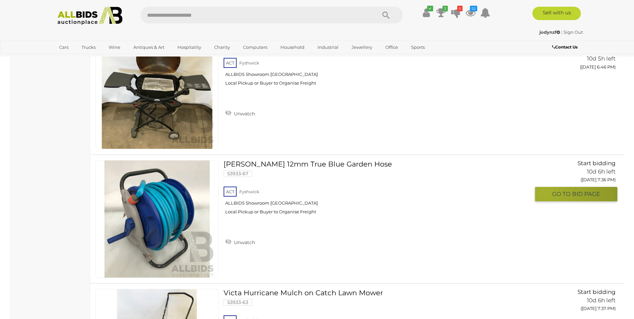
click at [544, 193] on button "GO TO BID PAGE" at bounding box center [576, 194] width 82 height 14
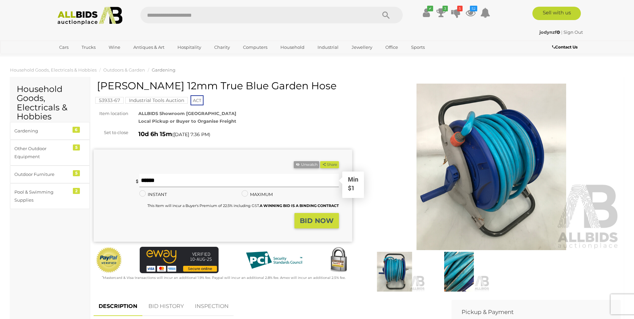
click at [189, 176] on input "text" at bounding box center [238, 180] width 199 height 13
click at [462, 274] on img at bounding box center [458, 271] width 61 height 39
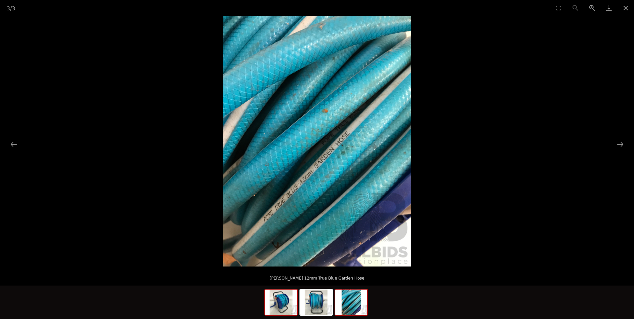
click at [282, 294] on img at bounding box center [281, 301] width 32 height 25
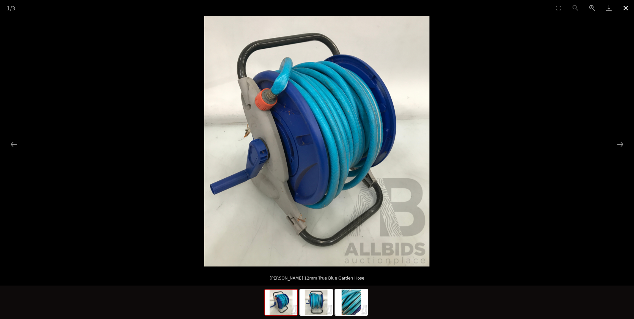
click at [626, 10] on button "Close gallery" at bounding box center [625, 8] width 17 height 16
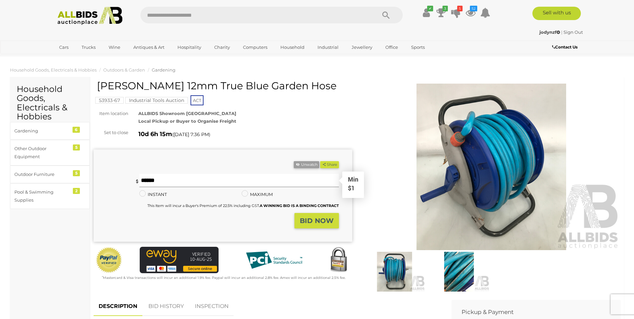
click at [160, 177] on input "text" at bounding box center [238, 180] width 199 height 13
type input "**"
click at [312, 221] on strong "BID NOW" at bounding box center [317, 221] width 34 height 8
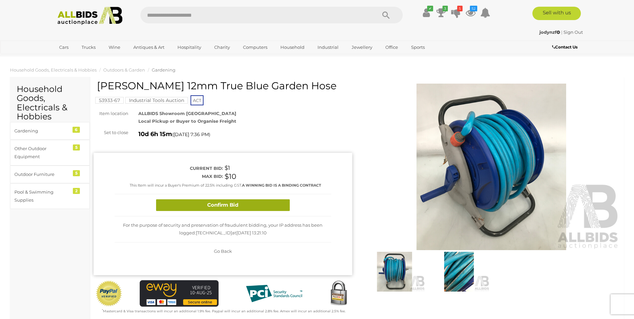
click at [169, 199] on button "Confirm Bid" at bounding box center [223, 205] width 134 height 12
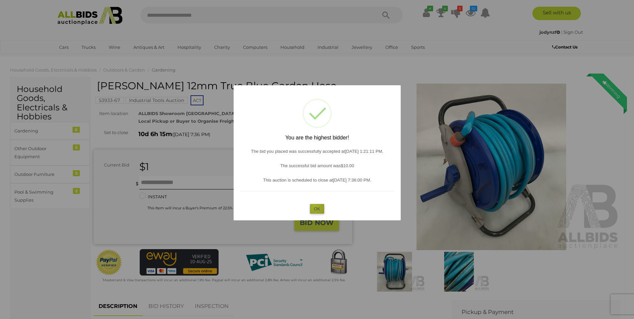
click at [315, 206] on button "OK" at bounding box center [317, 209] width 14 height 10
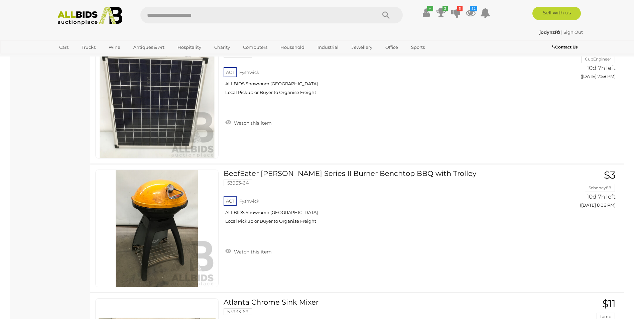
scroll to position [1056, 0]
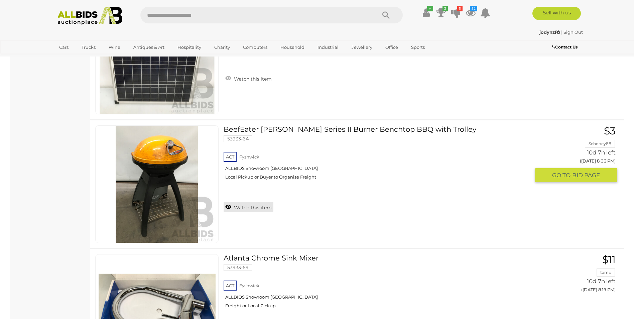
click at [234, 209] on link "Watch this item" at bounding box center [249, 207] width 50 height 10
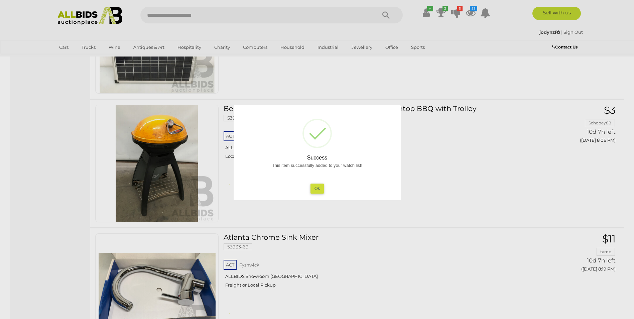
scroll to position [1190, 0]
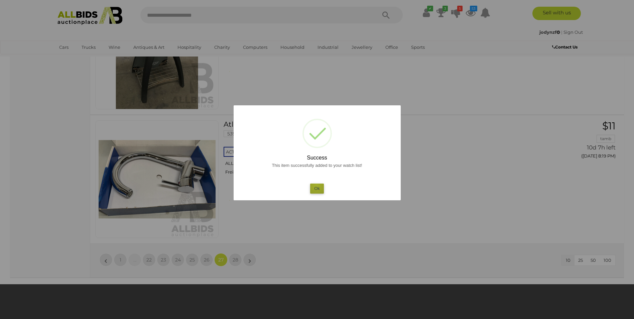
click at [317, 184] on button "Ok" at bounding box center [317, 188] width 14 height 10
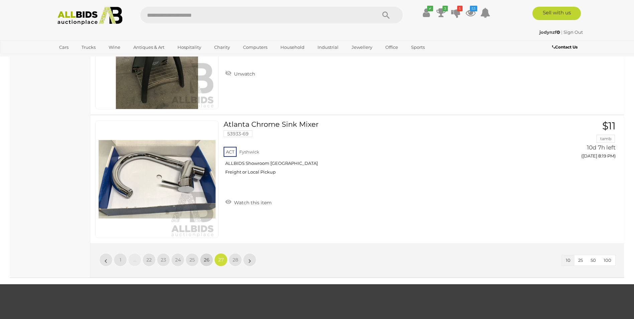
click at [209, 263] on link "26" at bounding box center [206, 259] width 13 height 13
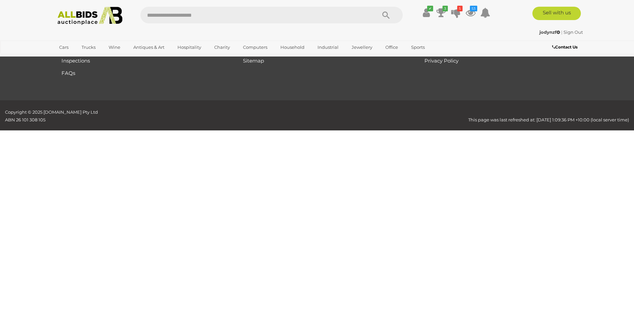
scroll to position [79, 0]
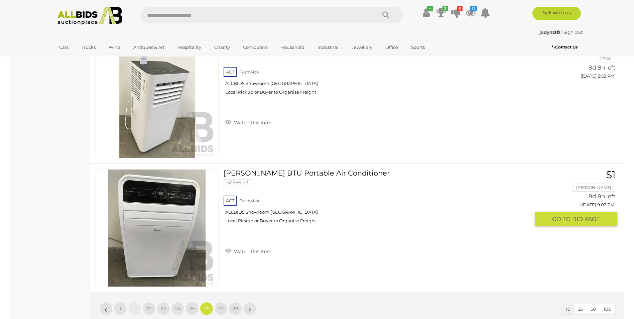
scroll to position [1148, 0]
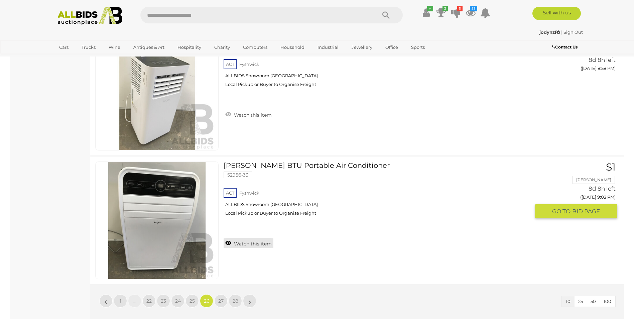
click at [226, 240] on link "Watch this item" at bounding box center [249, 243] width 50 height 10
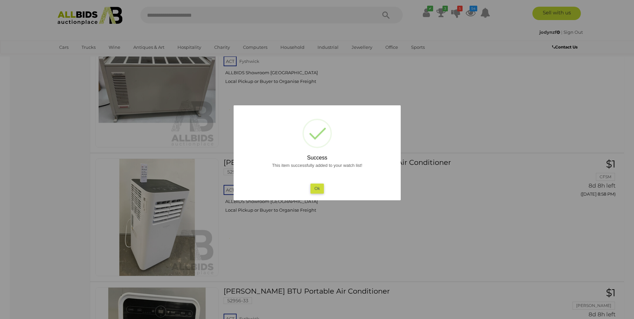
scroll to position [1015, 0]
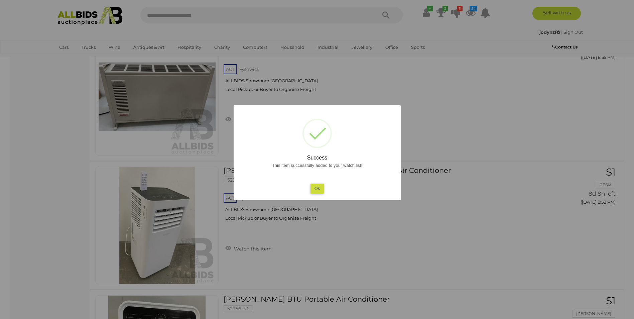
click at [317, 190] on button "Ok" at bounding box center [317, 188] width 14 height 10
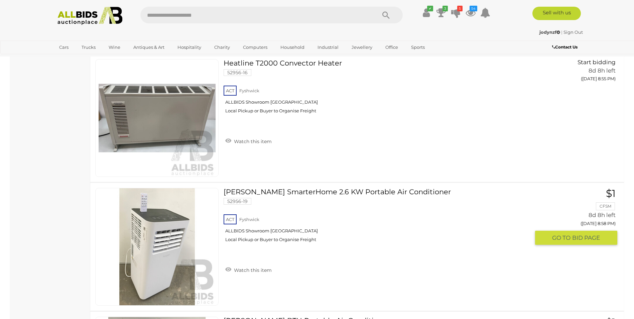
scroll to position [981, 0]
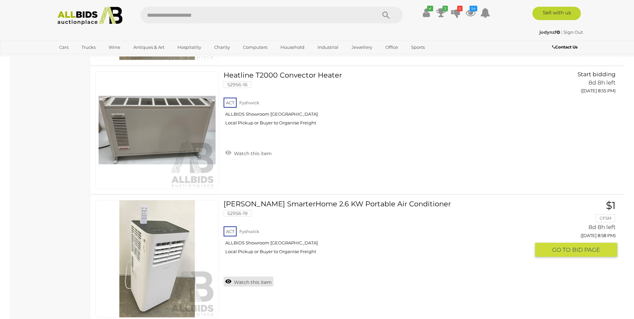
click at [239, 281] on link "Watch this item" at bounding box center [249, 281] width 50 height 10
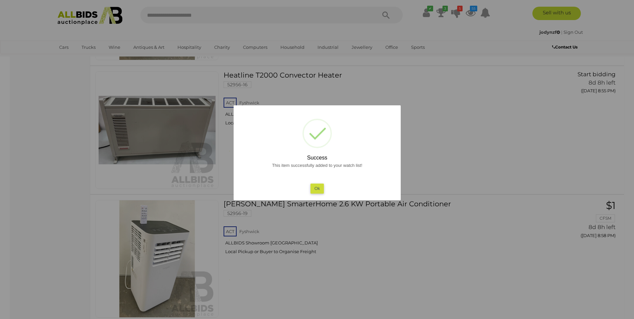
click at [321, 193] on button "Ok" at bounding box center [317, 188] width 14 height 10
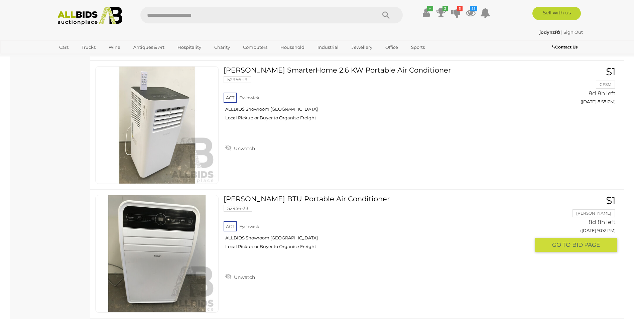
scroll to position [1249, 0]
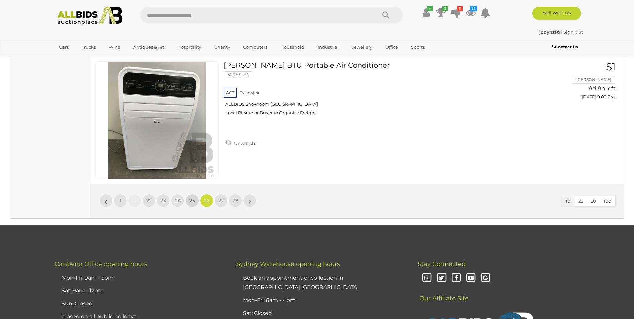
click at [190, 203] on span "25" at bounding box center [192, 201] width 5 height 6
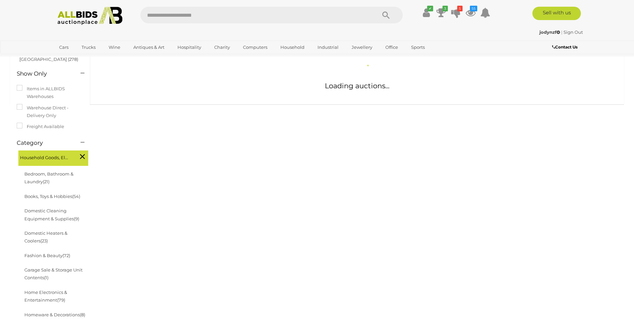
scroll to position [79, 0]
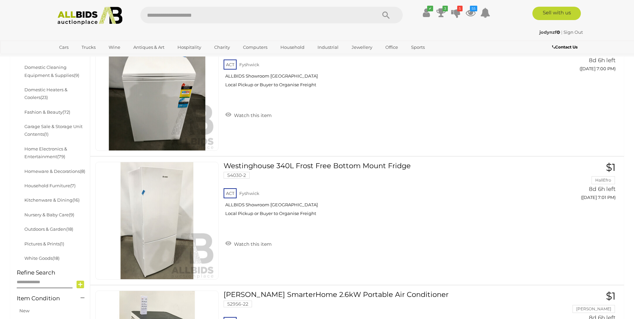
scroll to position [279, 0]
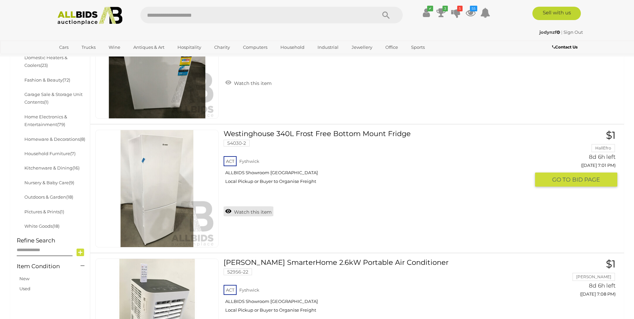
click at [229, 212] on link "Watch this item" at bounding box center [249, 211] width 50 height 10
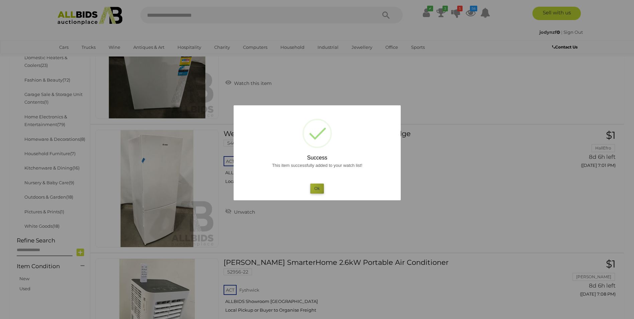
click at [311, 186] on button "Ok" at bounding box center [317, 188] width 14 height 10
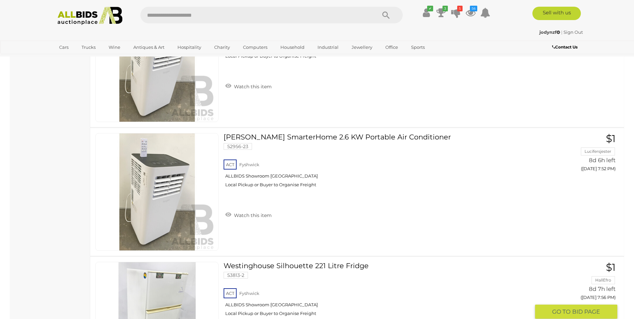
scroll to position [1148, 0]
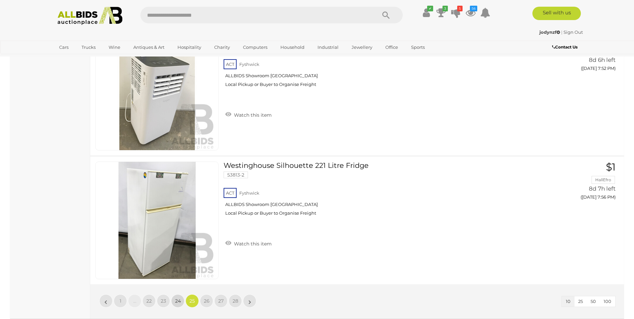
click at [175, 303] on span "24" at bounding box center [178, 301] width 6 height 6
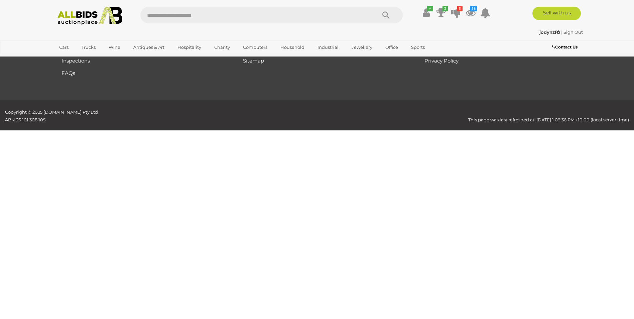
scroll to position [79, 0]
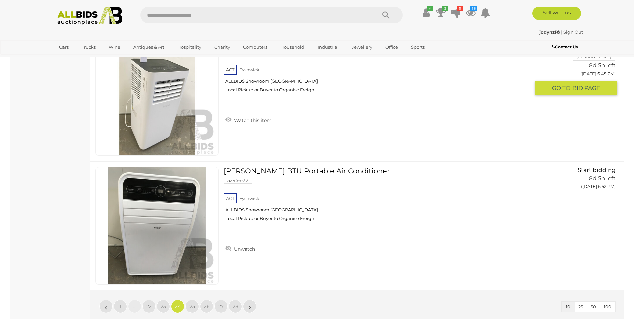
scroll to position [1215, 0]
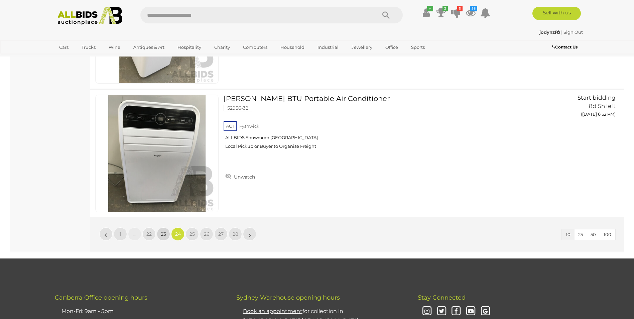
click at [163, 236] on span "23" at bounding box center [163, 234] width 5 height 6
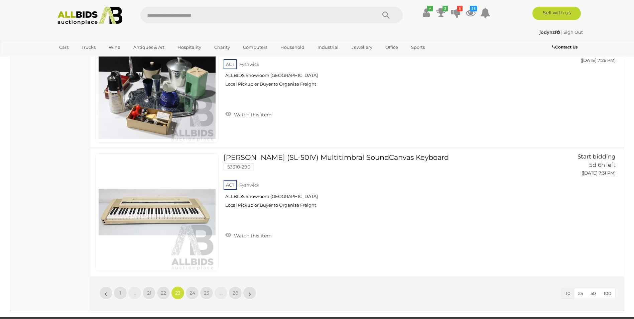
scroll to position [1215, 0]
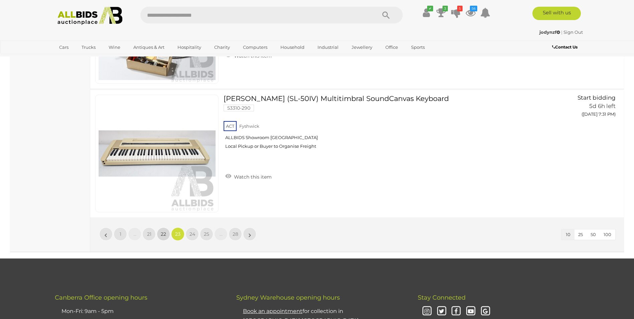
click at [162, 237] on span "22" at bounding box center [163, 234] width 5 height 6
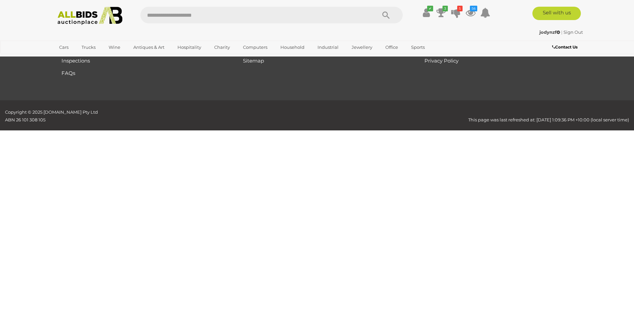
scroll to position [79, 0]
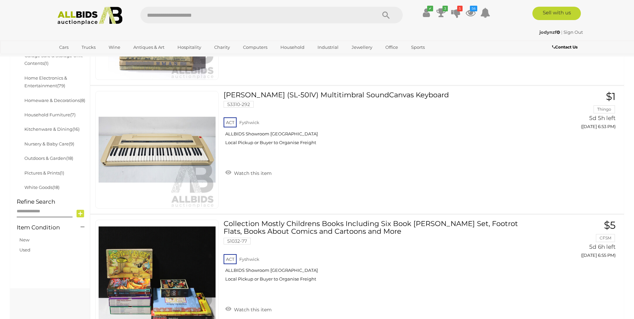
scroll to position [413, 0]
